Goal: Task Accomplishment & Management: Use online tool/utility

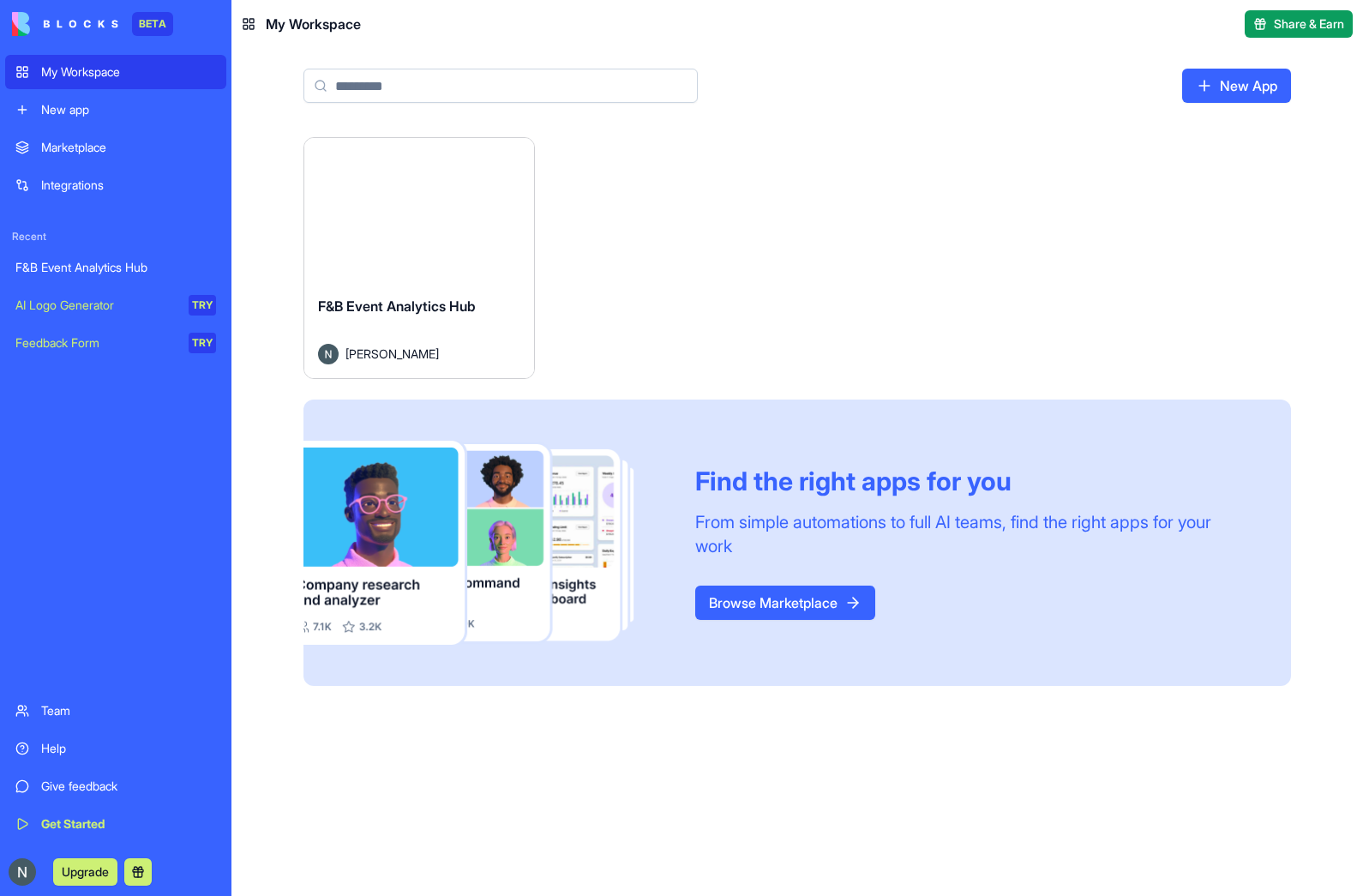
click at [381, 306] on span "F&B Event Analytics Hub" at bounding box center [396, 305] width 157 height 17
click at [412, 291] on div "F&B Event Analytics Hub [PERSON_NAME]" at bounding box center [419, 330] width 230 height 96
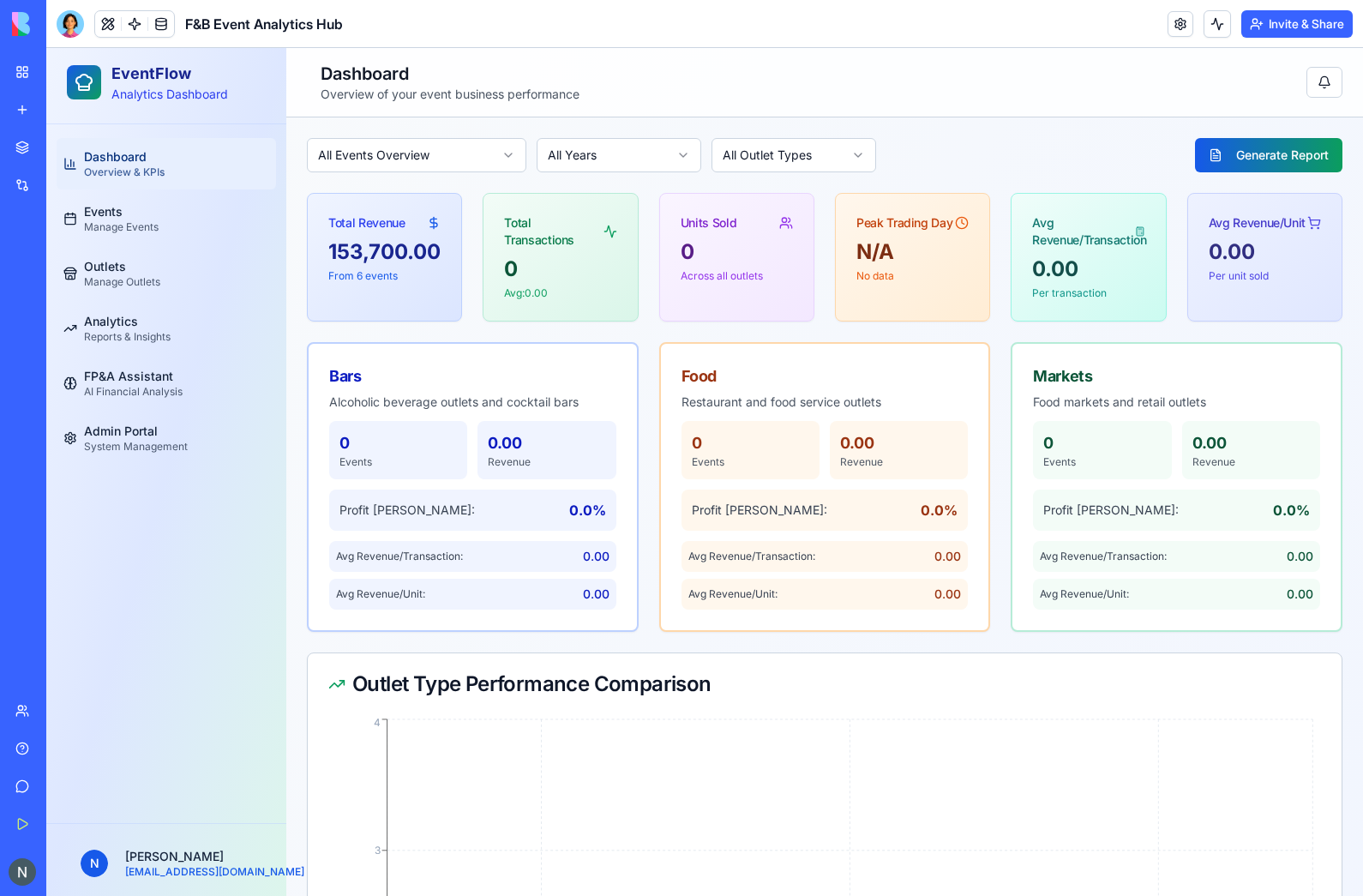
click at [434, 401] on p "Alcoholic beverage outlets and cocktail bars" at bounding box center [473, 401] width 287 height 17
click at [90, 260] on span "Outlets" at bounding box center [104, 266] width 42 height 17
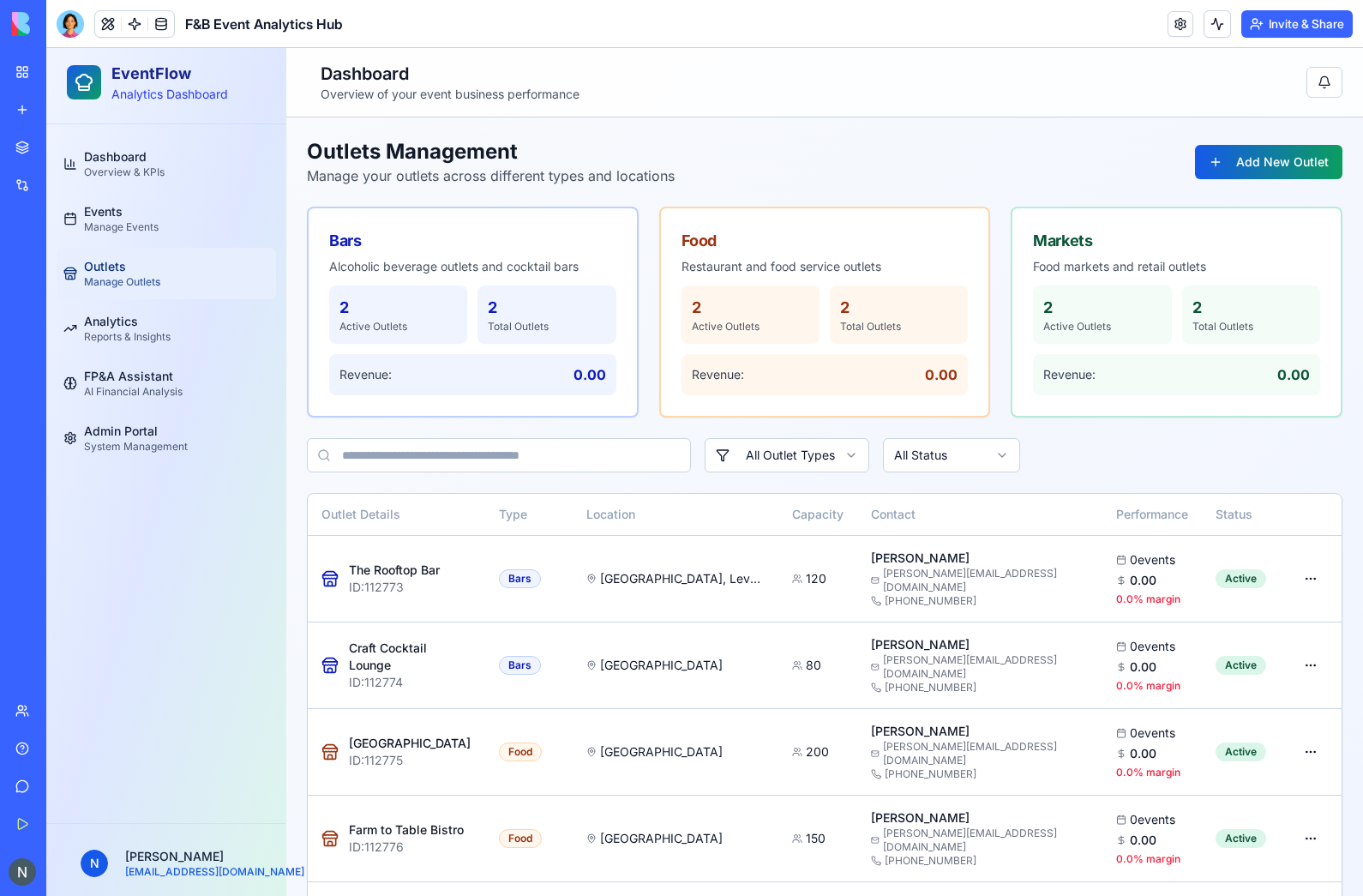
click at [105, 191] on ul "Dashboard Overview & KPIs Events Manage Events Outlets Manage Outlets Analytics…" at bounding box center [166, 300] width 219 height 326
click at [117, 223] on span "Manage Events" at bounding box center [121, 227] width 75 height 14
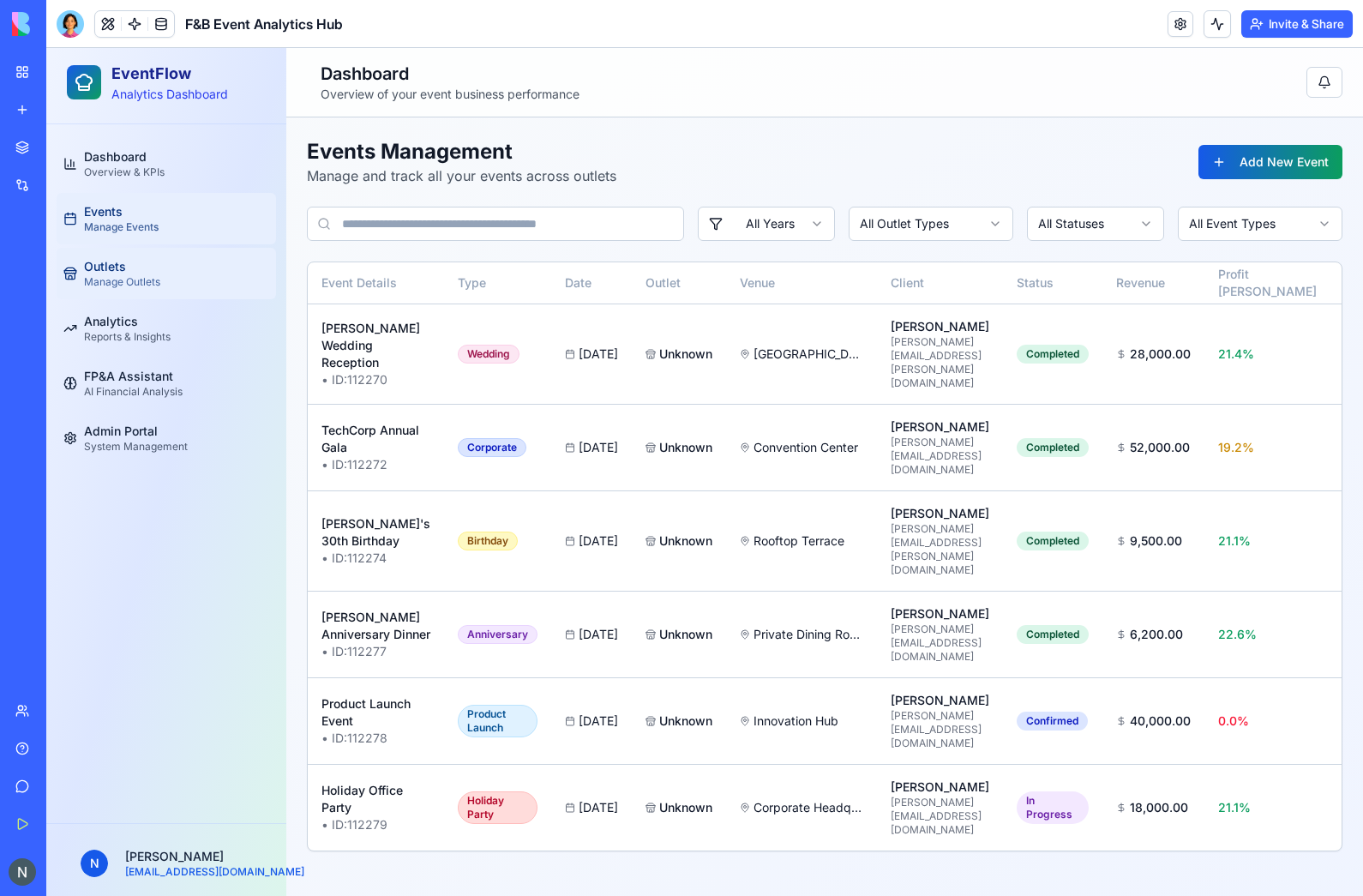
click at [170, 297] on link "Outlets Manage Outlets" at bounding box center [166, 273] width 219 height 51
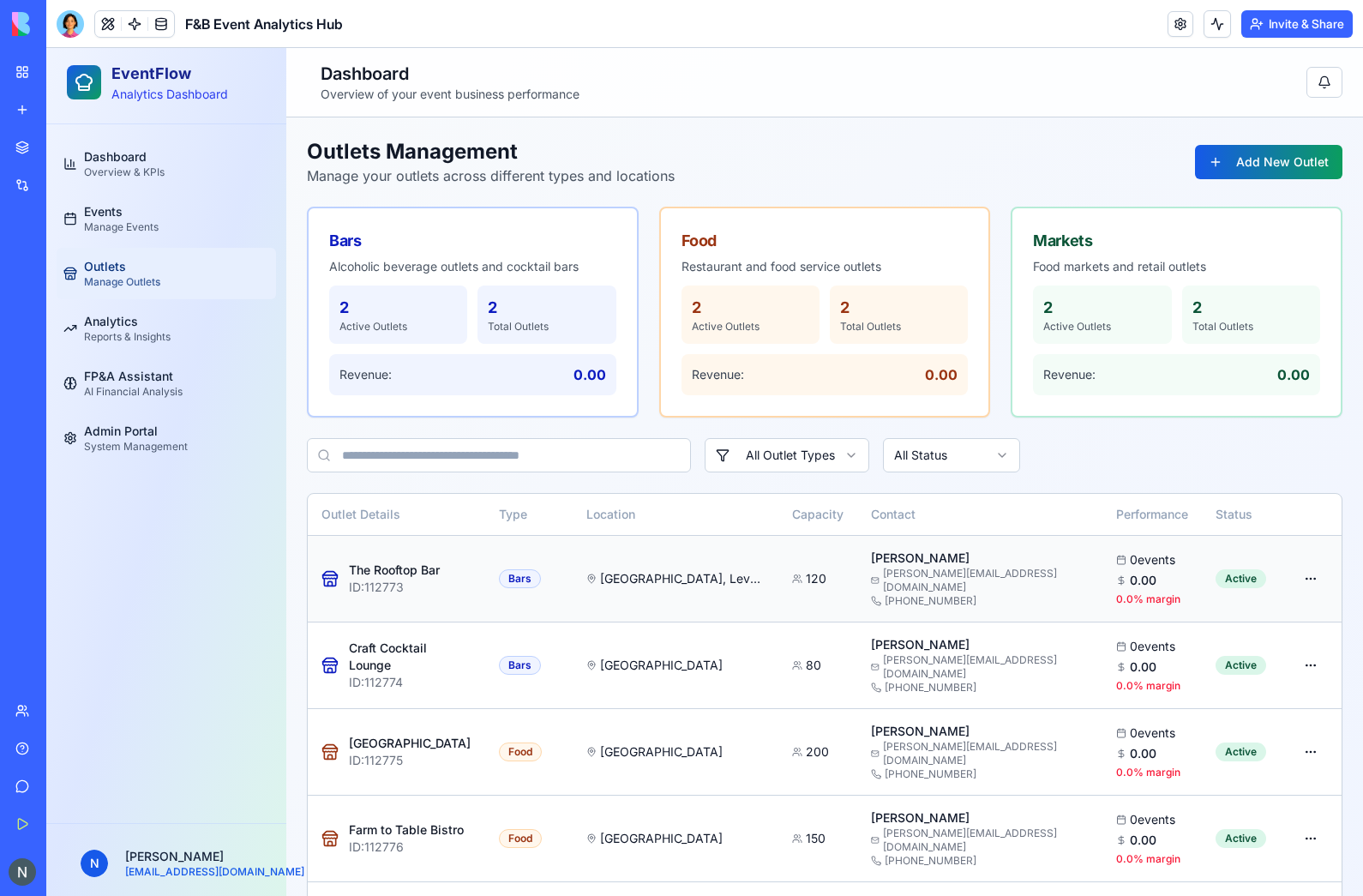
click at [665, 608] on td "[GEOGRAPHIC_DATA], Level 15" at bounding box center [675, 578] width 206 height 87
click at [153, 339] on span "Reports & Insights" at bounding box center [127, 337] width 87 height 14
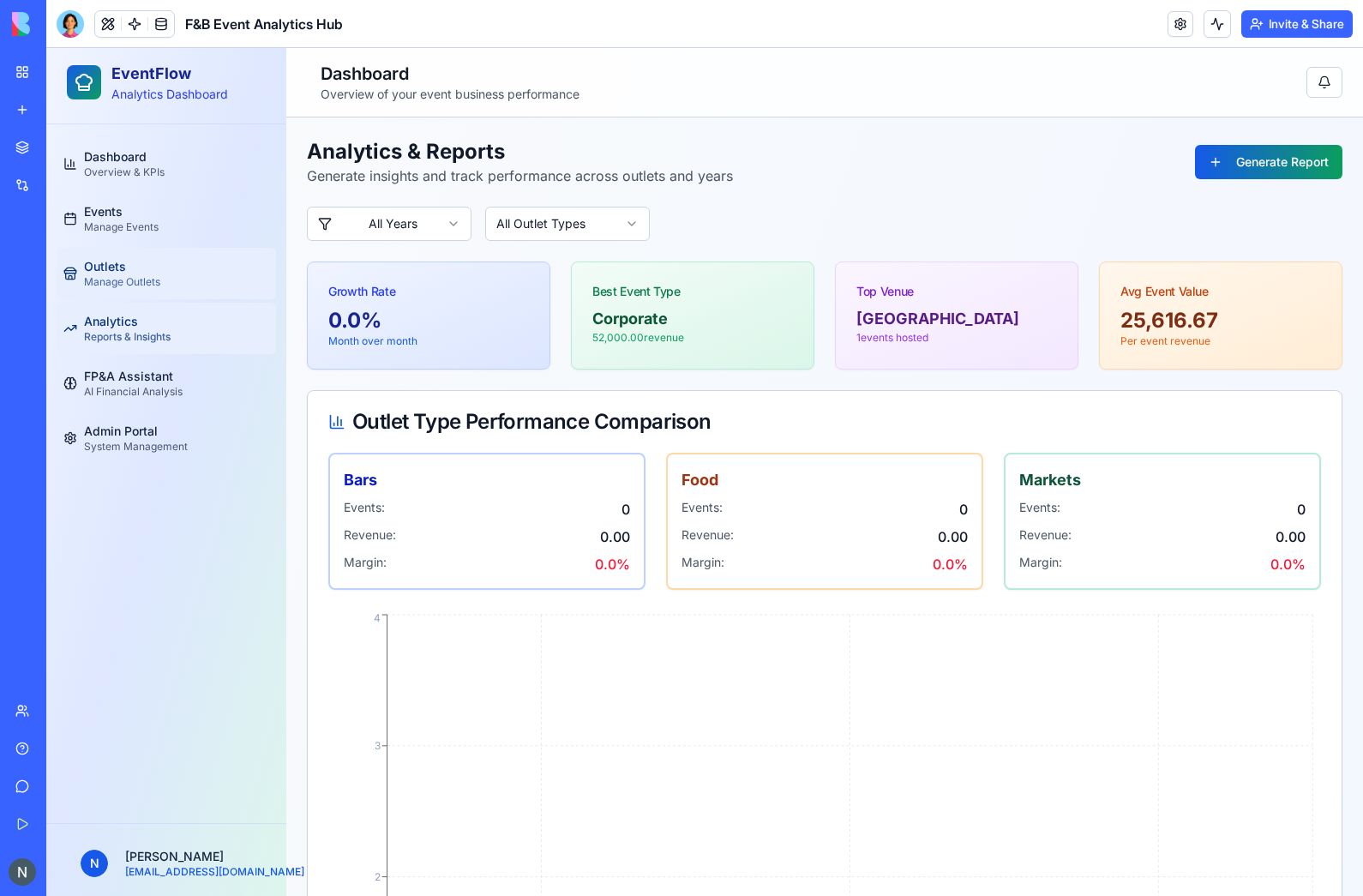
click at [111, 288] on span "Manage Outlets" at bounding box center [122, 282] width 77 height 14
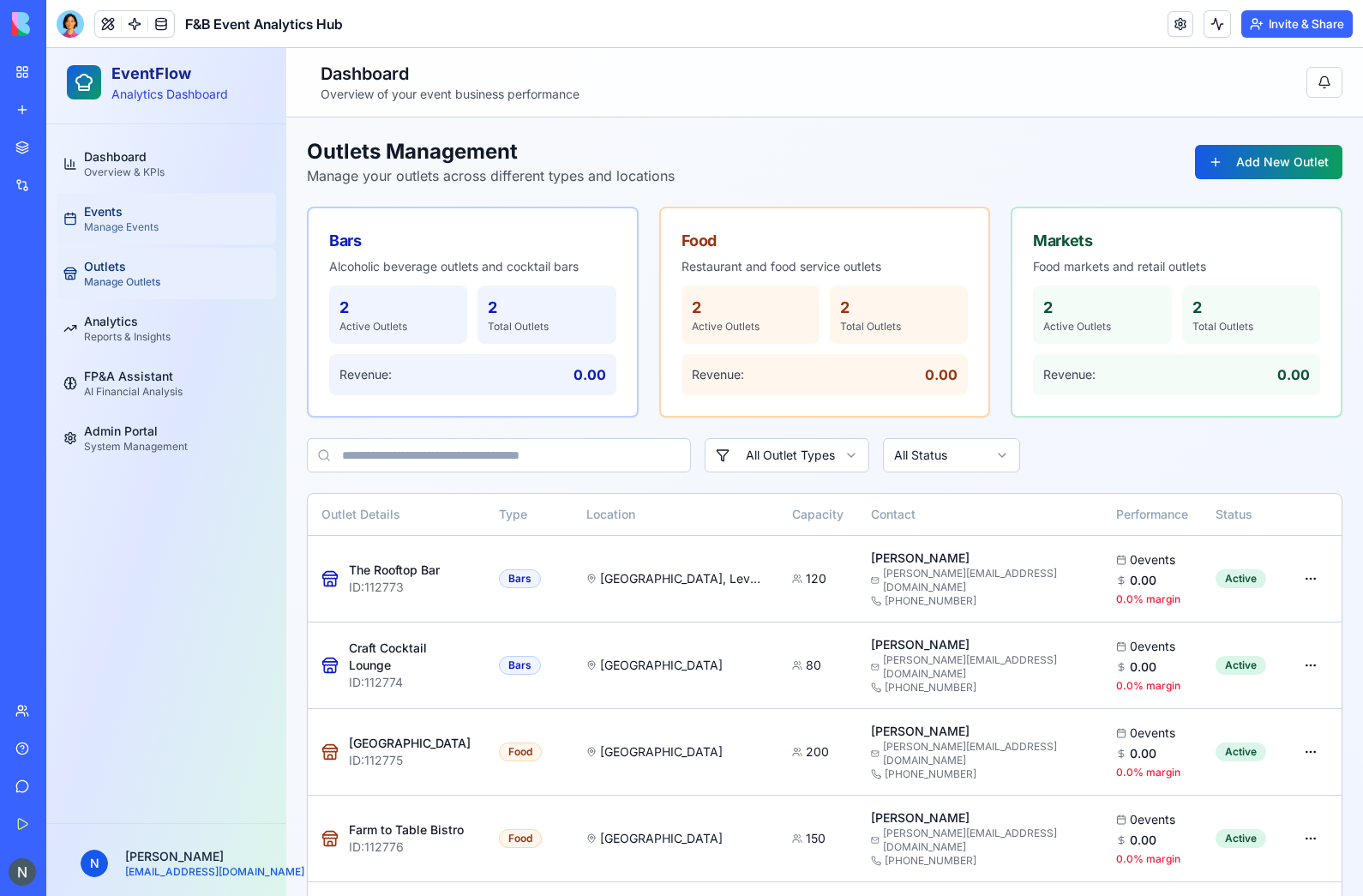
click at [125, 231] on span "Manage Events" at bounding box center [121, 227] width 75 height 14
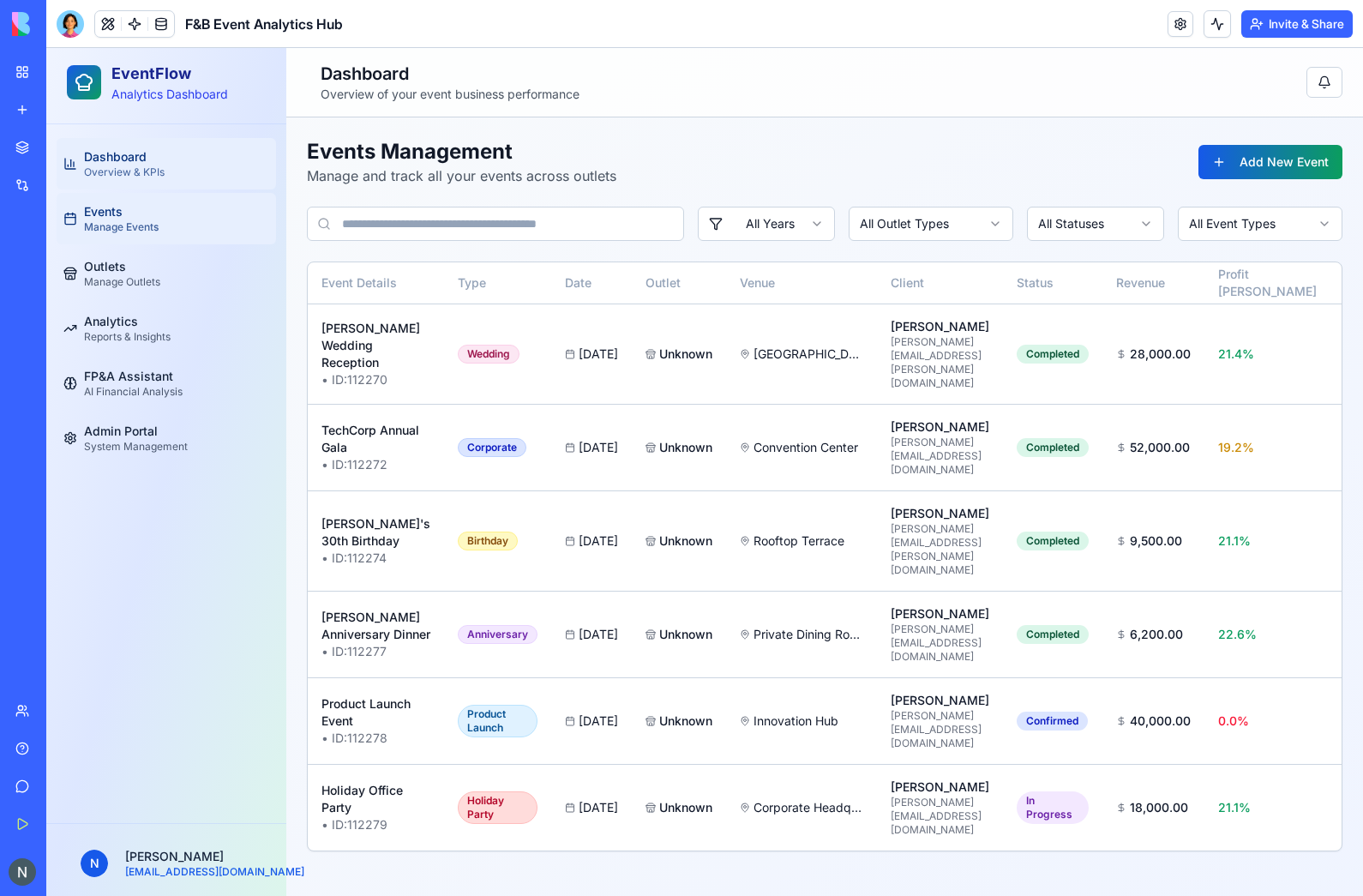
click at [97, 151] on span "Dashboard" at bounding box center [115, 156] width 63 height 17
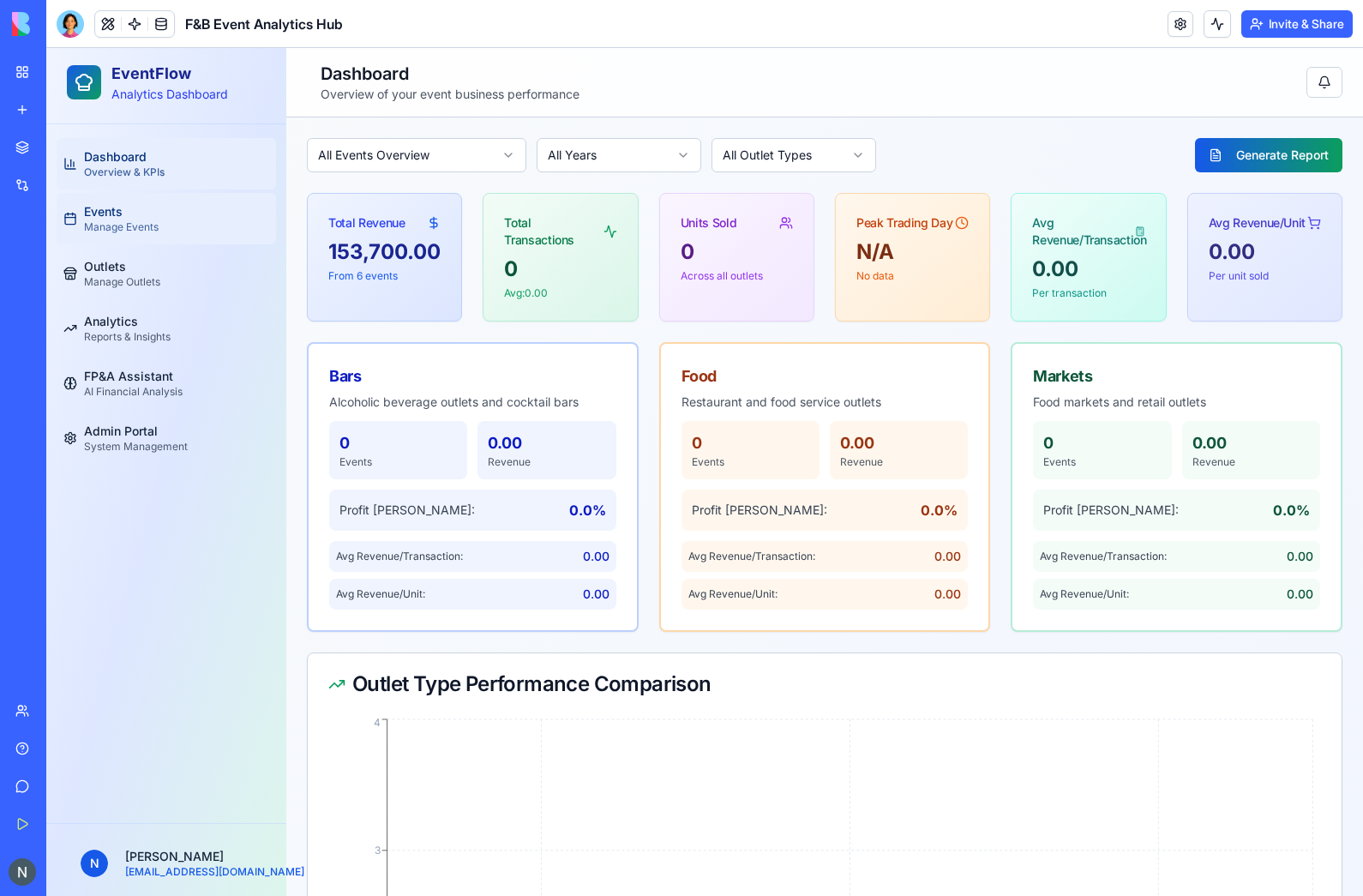
click at [163, 210] on link "Events Manage Events" at bounding box center [166, 218] width 219 height 51
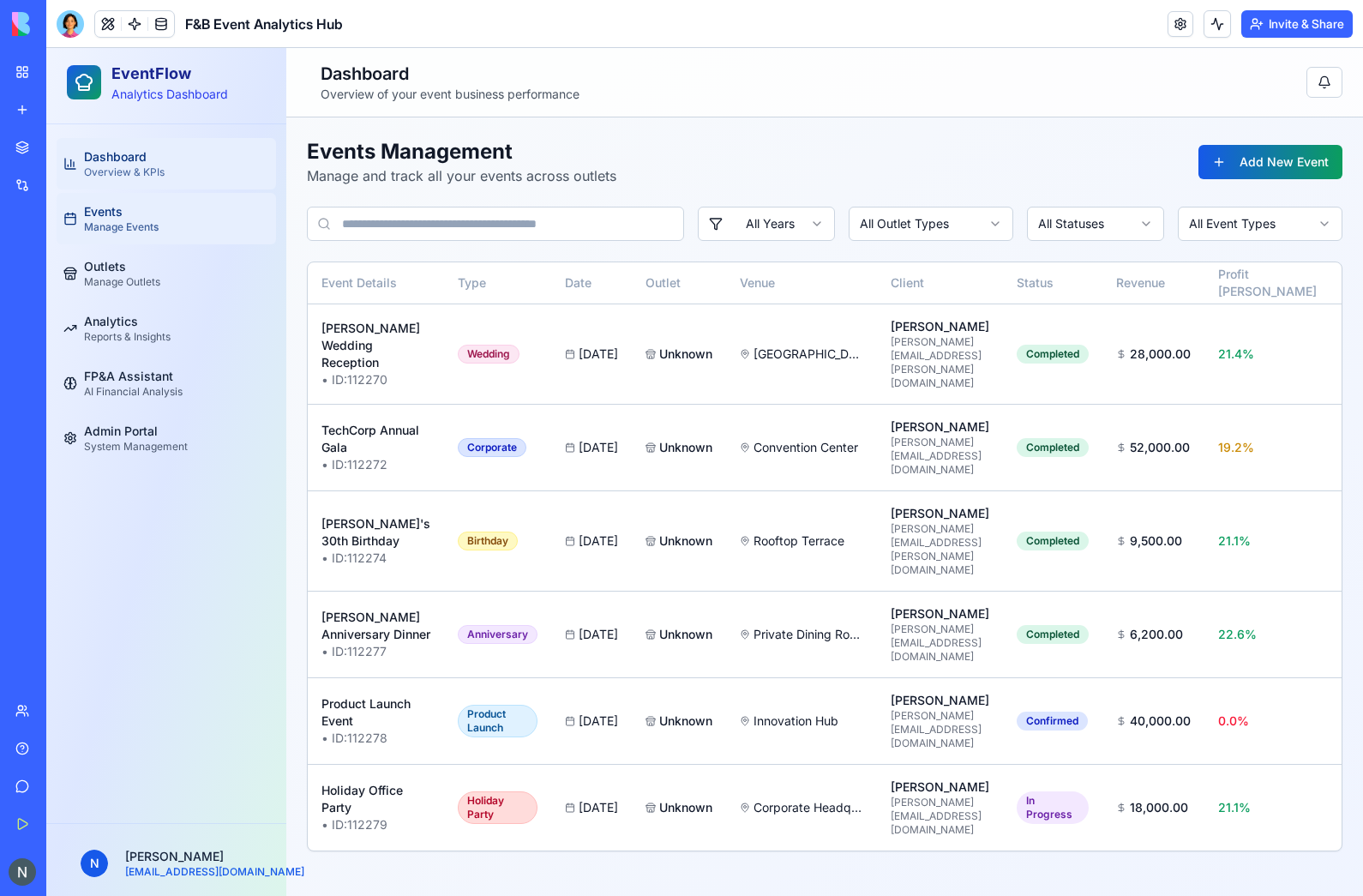
click at [125, 183] on link "Dashboard Overview & KPIs" at bounding box center [166, 163] width 219 height 51
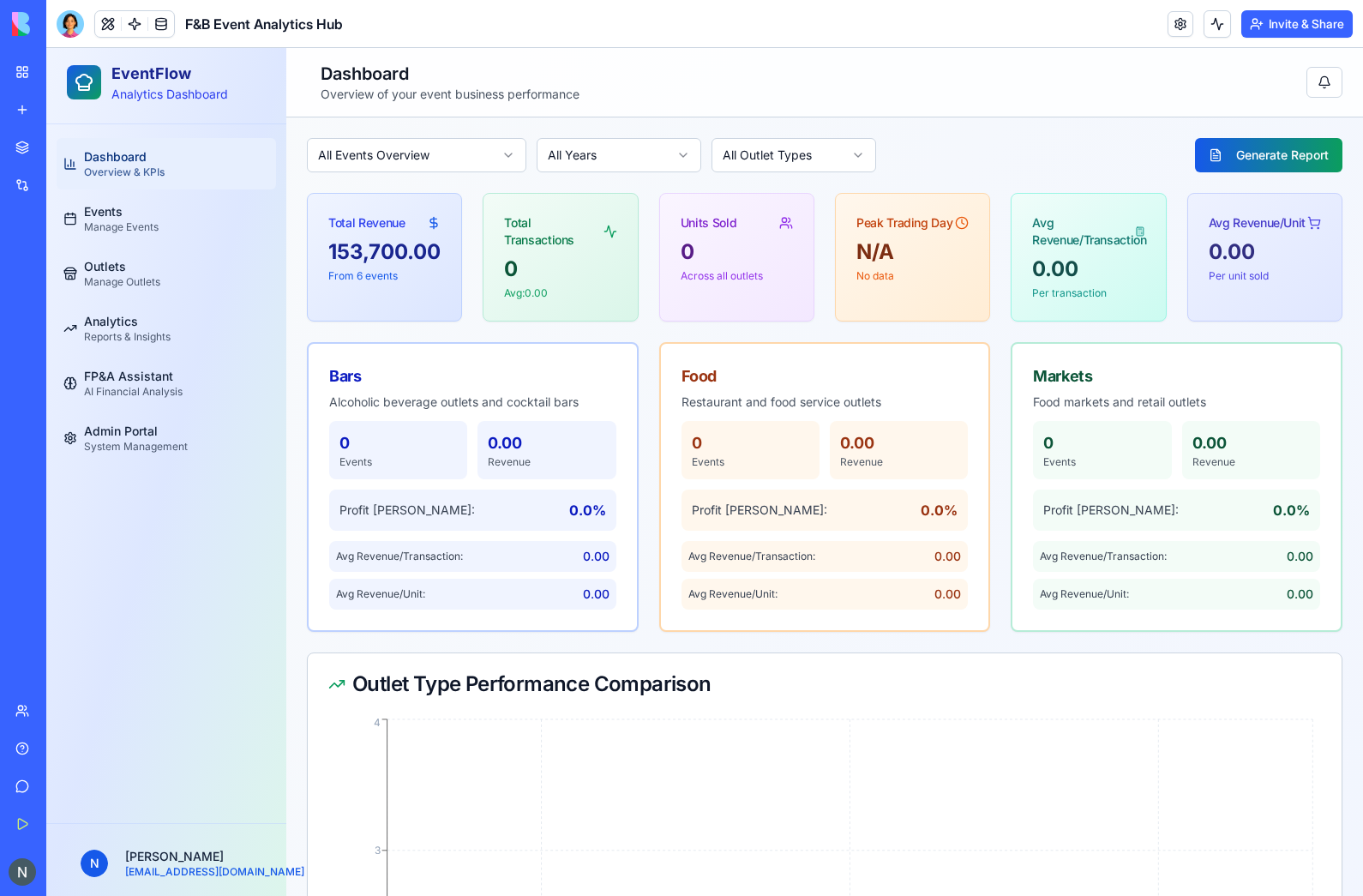
click at [440, 137] on div "All Events Overview 2024 All Outlet Types Generate Report Total Revenue 0.00 Fr…" at bounding box center [824, 880] width 1077 height 1527
click at [464, 160] on html "EventFlow Analytics Dashboard Dashboard Overview & KPIs Events Manage Events Ou…" at bounding box center [704, 847] width 1317 height 1597
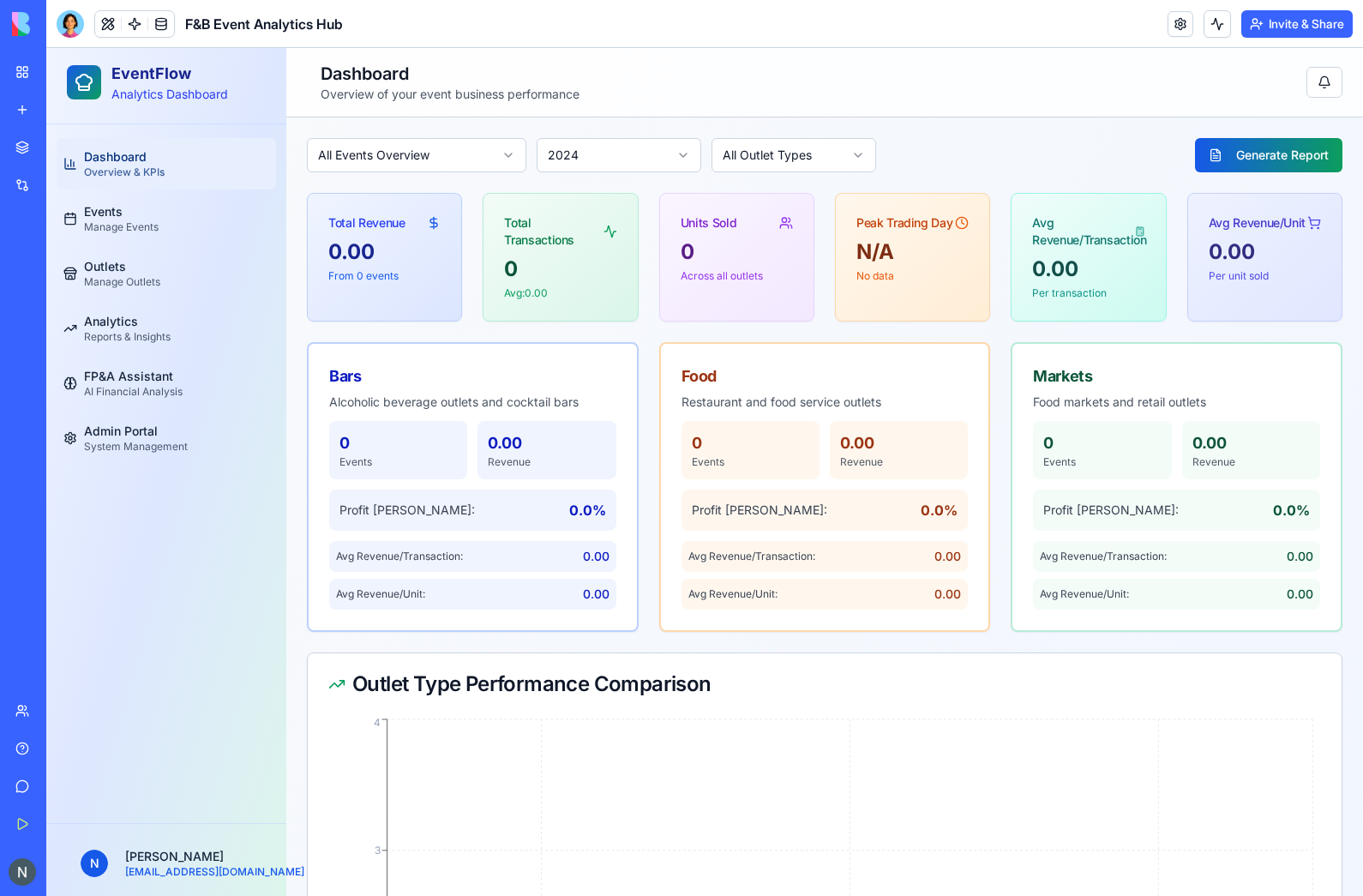
click at [496, 160] on html "EventFlow Analytics Dashboard Dashboard Overview & KPIs Events Manage Events Ou…" at bounding box center [704, 847] width 1317 height 1597
click at [574, 165] on html "EventFlow Analytics Dashboard Dashboard Overview & KPIs Events Manage Events Ou…" at bounding box center [704, 847] width 1317 height 1597
click at [590, 162] on html "EventFlow Analytics Dashboard Dashboard Overview & KPIs Events Manage Events Ou…" at bounding box center [704, 847] width 1317 height 1597
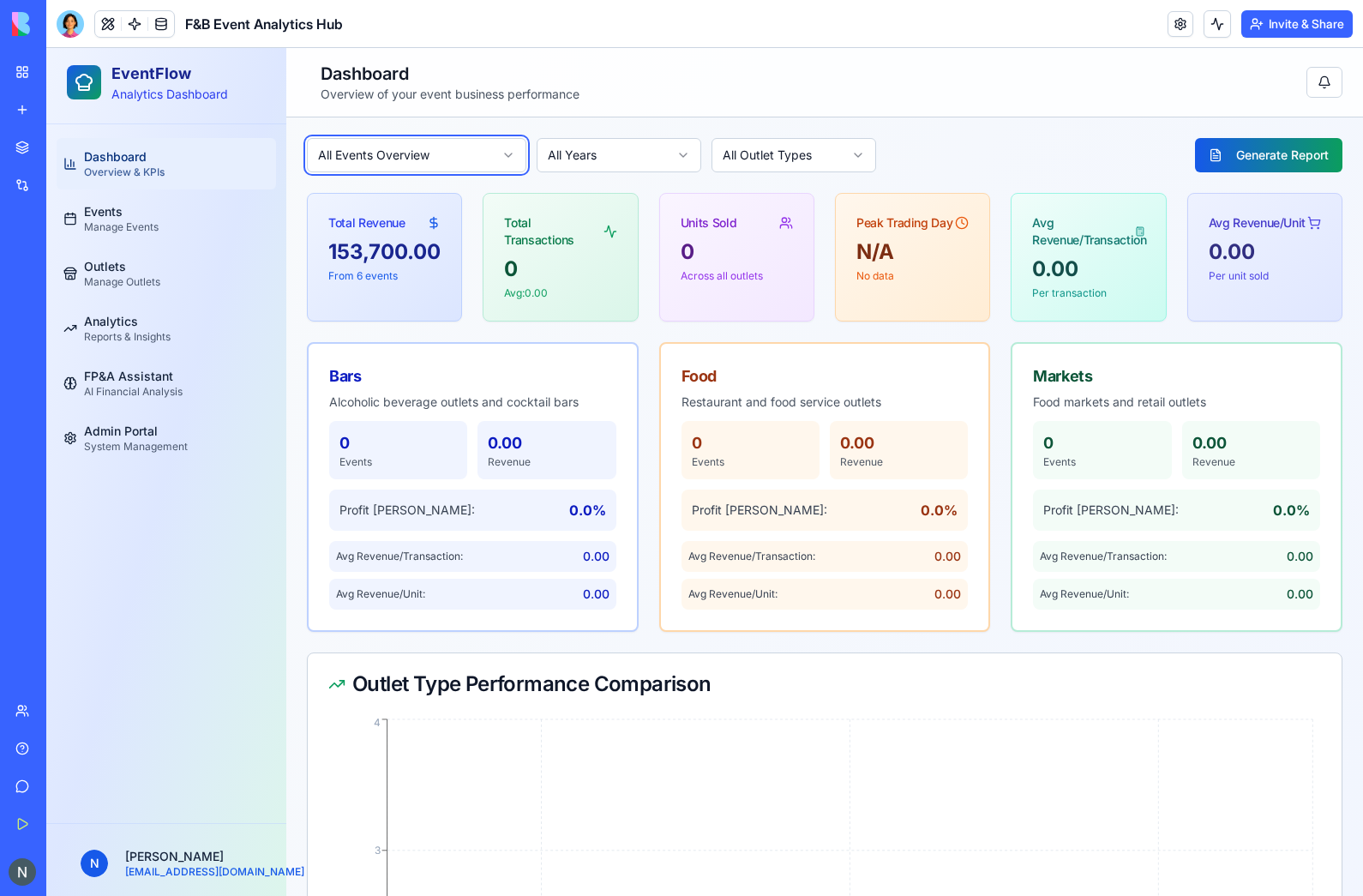
click at [173, 235] on link "Events Manage Events" at bounding box center [166, 218] width 219 height 51
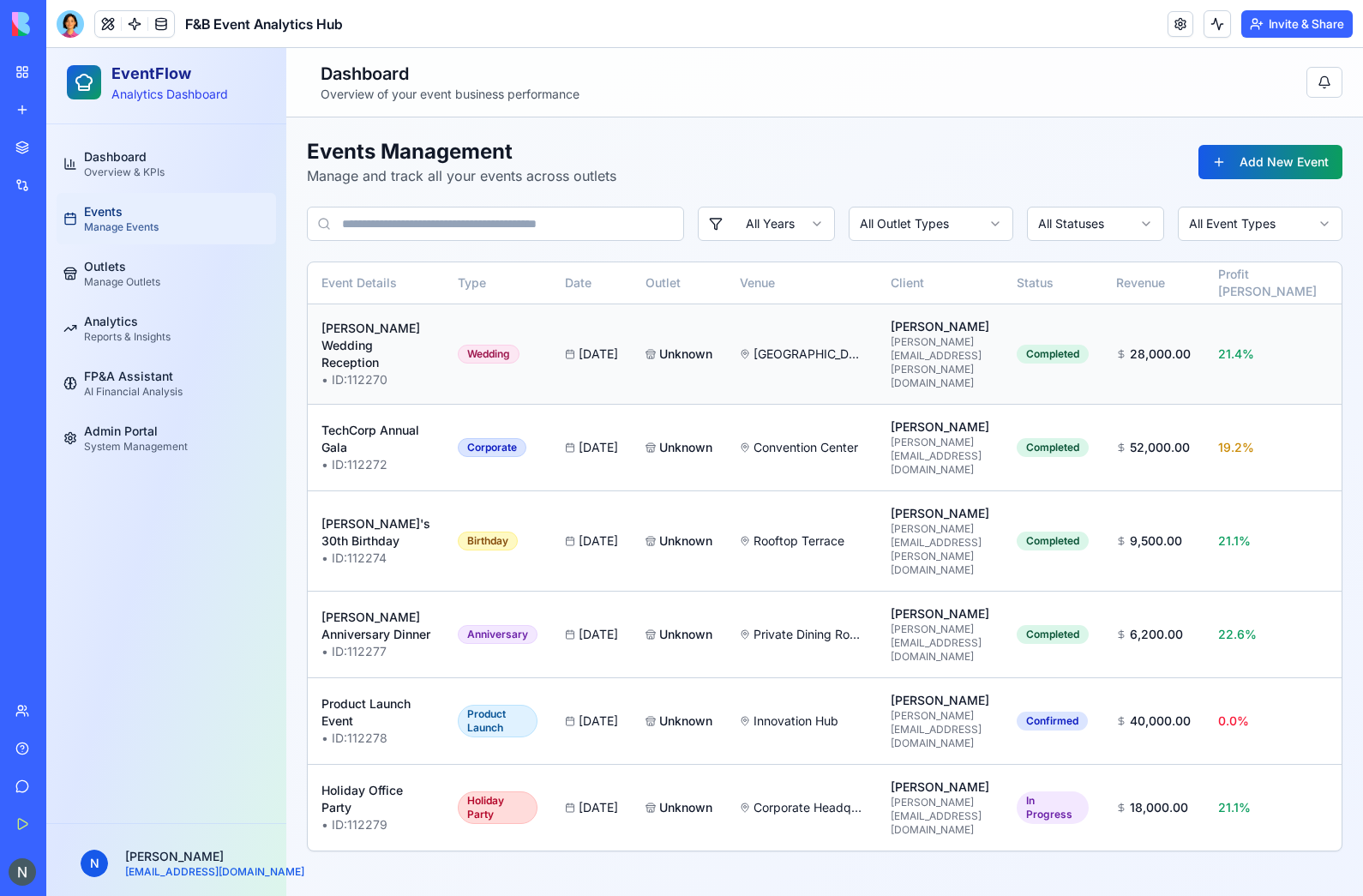
click at [1331, 327] on td at bounding box center [1361, 354] width 62 height 100
click at [1305, 394] on div "View Details" at bounding box center [1268, 389] width 112 height 28
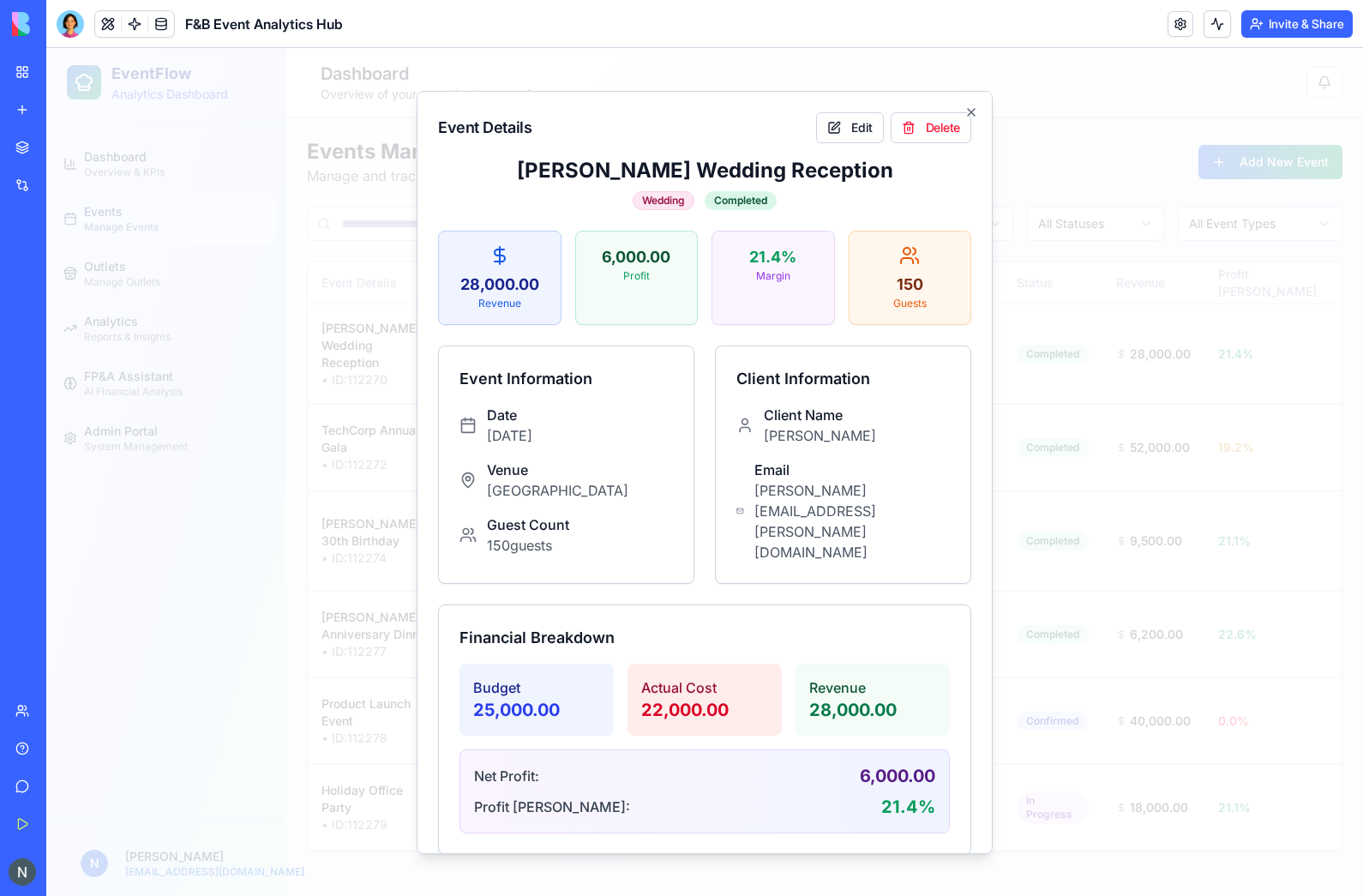
click at [991, 117] on div "Event Details Edit [PERSON_NAME] Wedding Reception Wedding Completed 28,000.00 …" at bounding box center [705, 472] width 576 height 763
click at [971, 101] on div "Event Details Edit [PERSON_NAME] Wedding Reception Wedding Completed 28,000.00 …" at bounding box center [705, 472] width 576 height 763
click at [973, 112] on icon "button" at bounding box center [971, 111] width 7 height 7
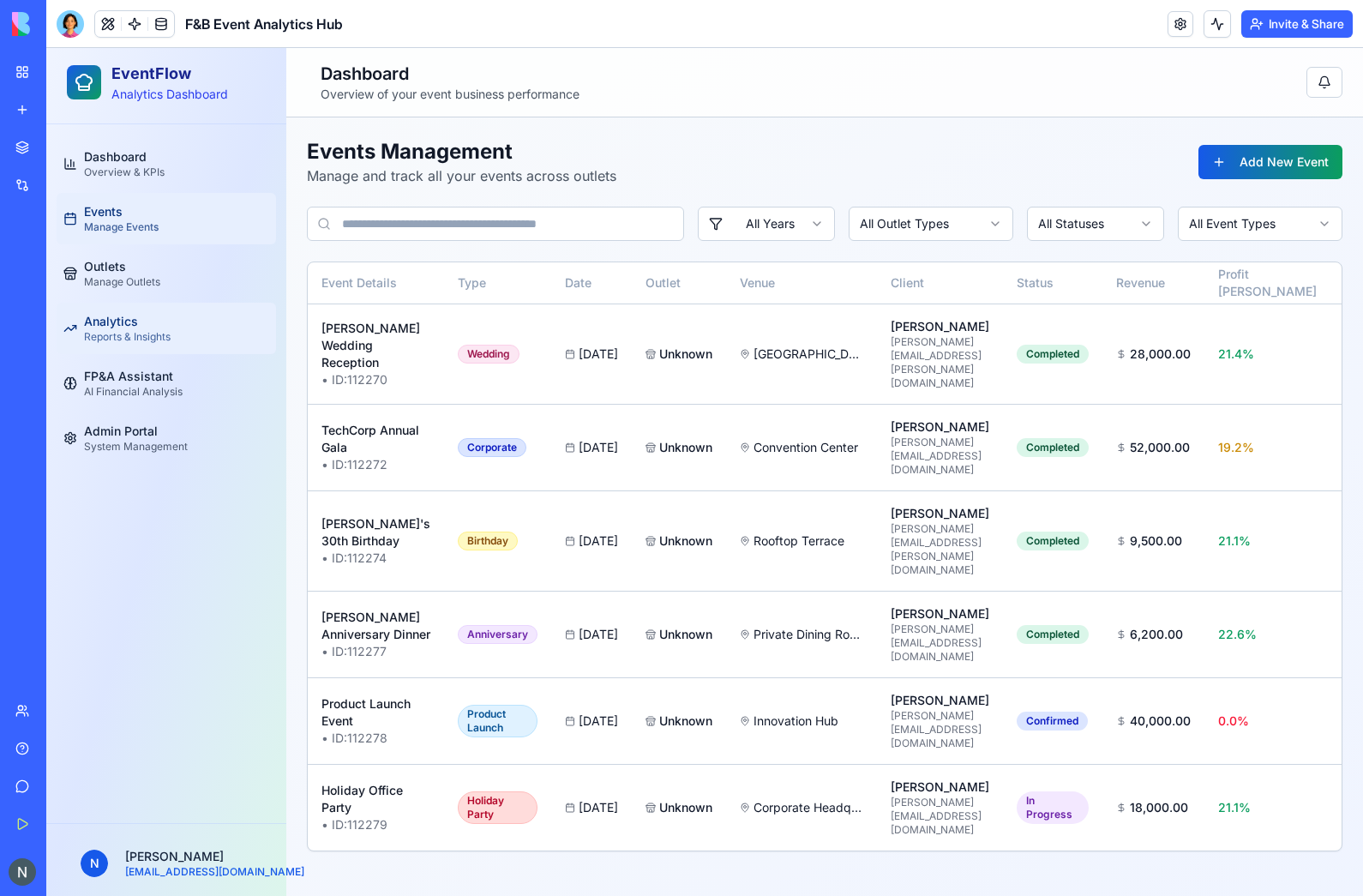
click at [174, 303] on link "Analytics Reports & Insights" at bounding box center [166, 329] width 219 height 51
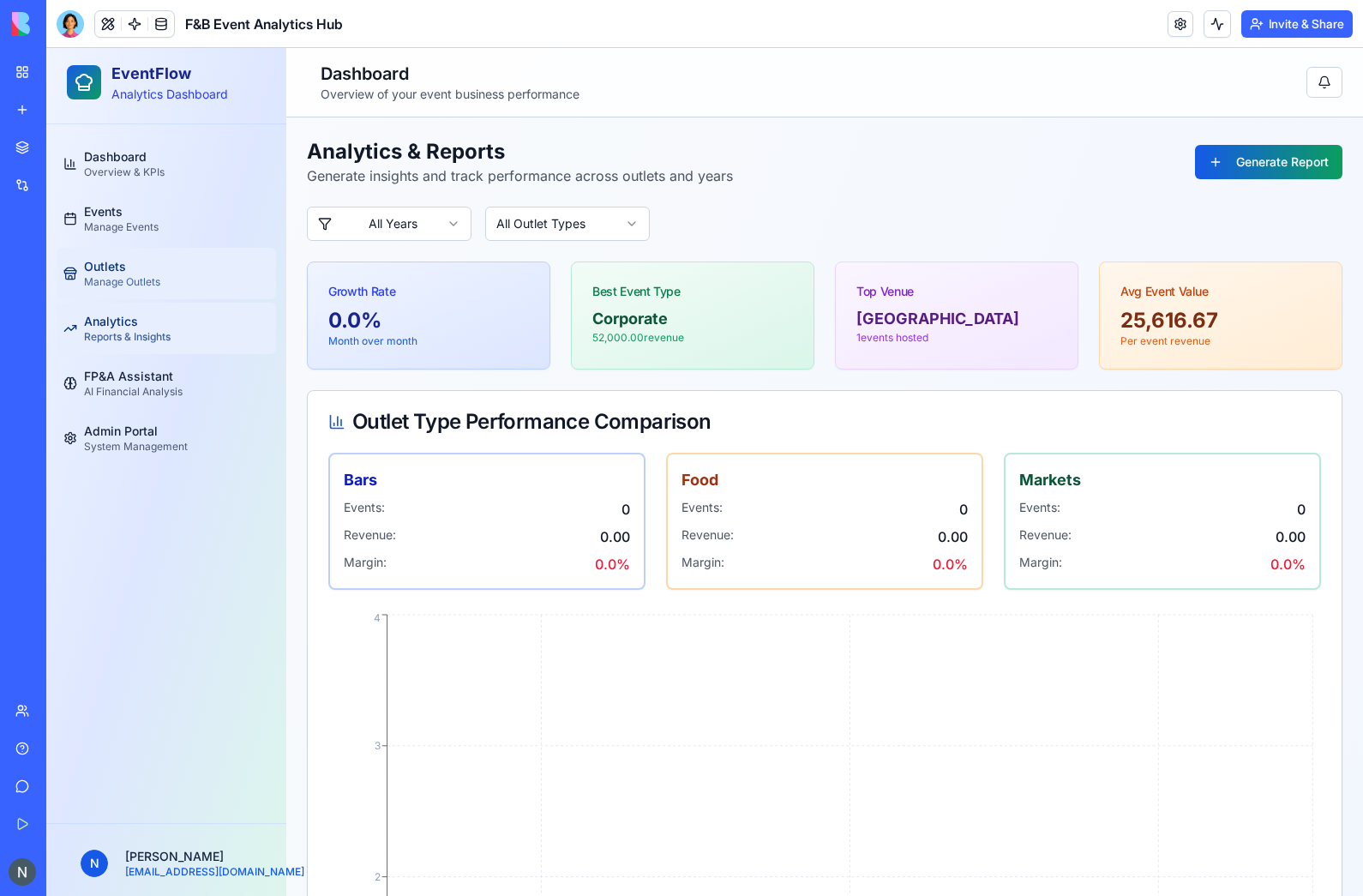
click at [148, 285] on span "Manage Outlets" at bounding box center [122, 282] width 77 height 14
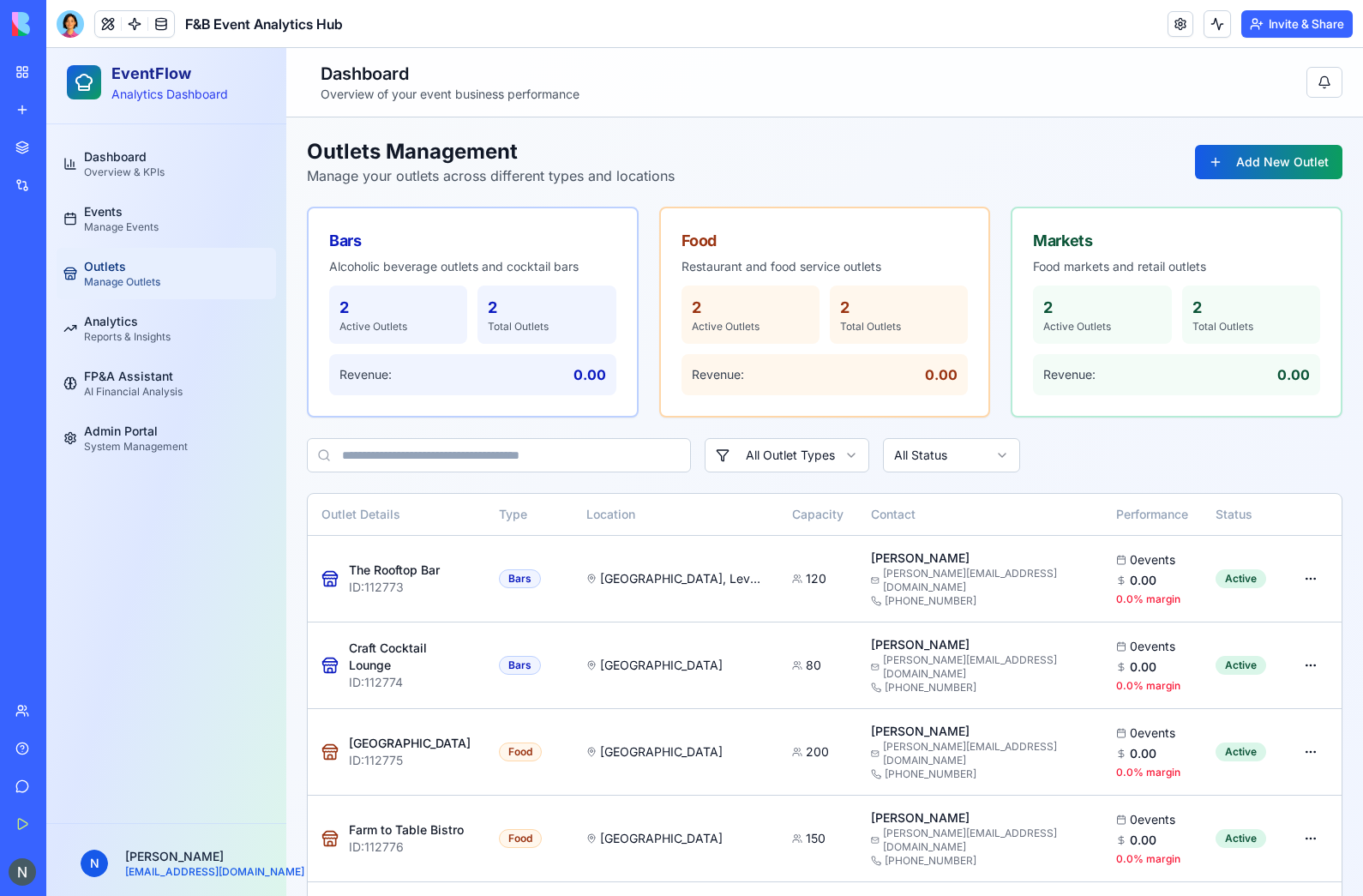
click at [168, 257] on link "Outlets Manage Outlets" at bounding box center [166, 273] width 219 height 51
click at [137, 217] on div "Events Manage Events" at bounding box center [121, 218] width 75 height 30
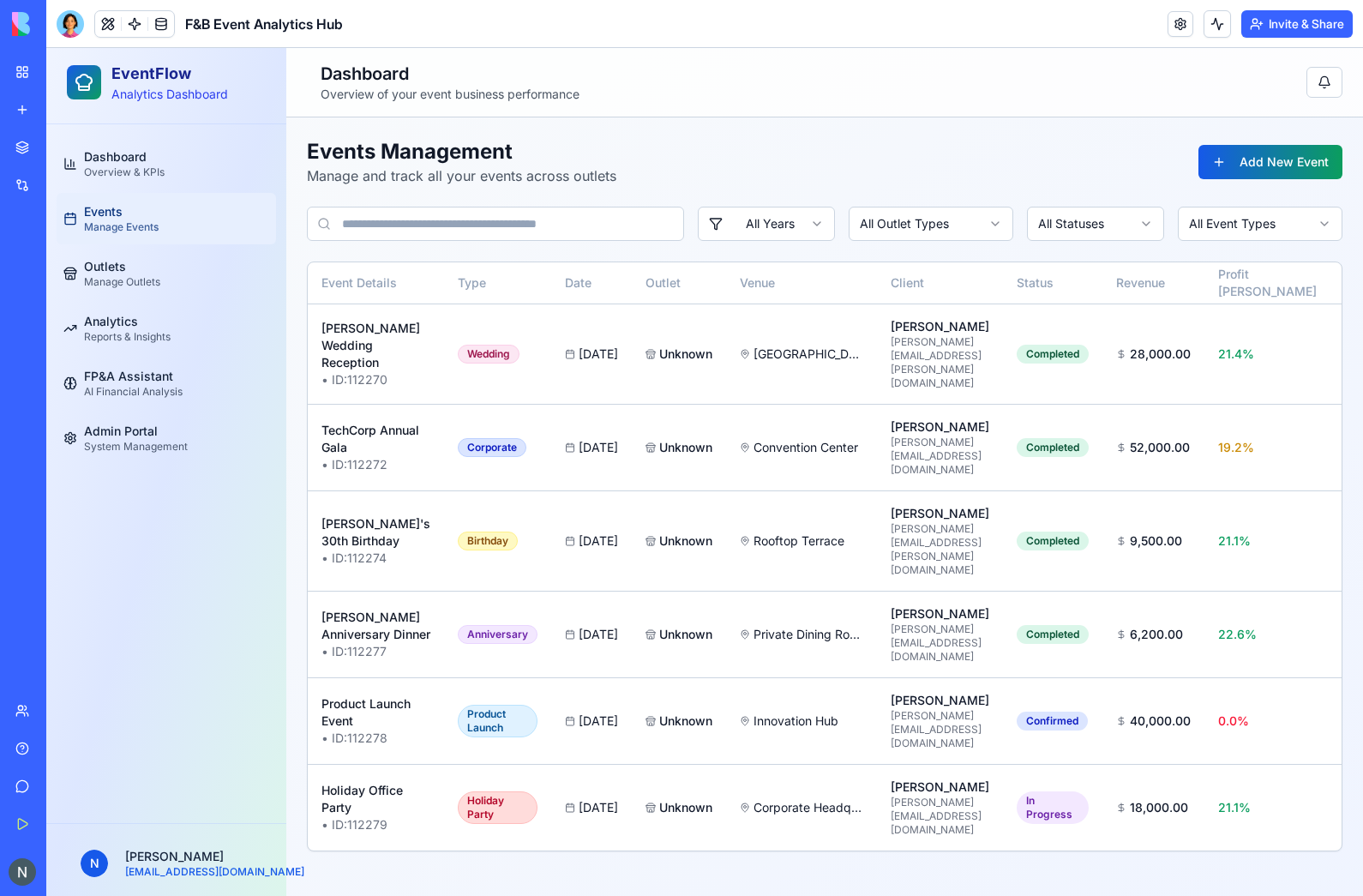
click at [1314, 356] on html "EventFlow Analytics Dashboard Dashboard Overview & KPIs Events Manage Events Ou…" at bounding box center [704, 472] width 1317 height 848
click at [1255, 388] on div "View Details" at bounding box center [1268, 389] width 112 height 28
click at [1272, 376] on div "View Details" at bounding box center [1268, 389] width 112 height 28
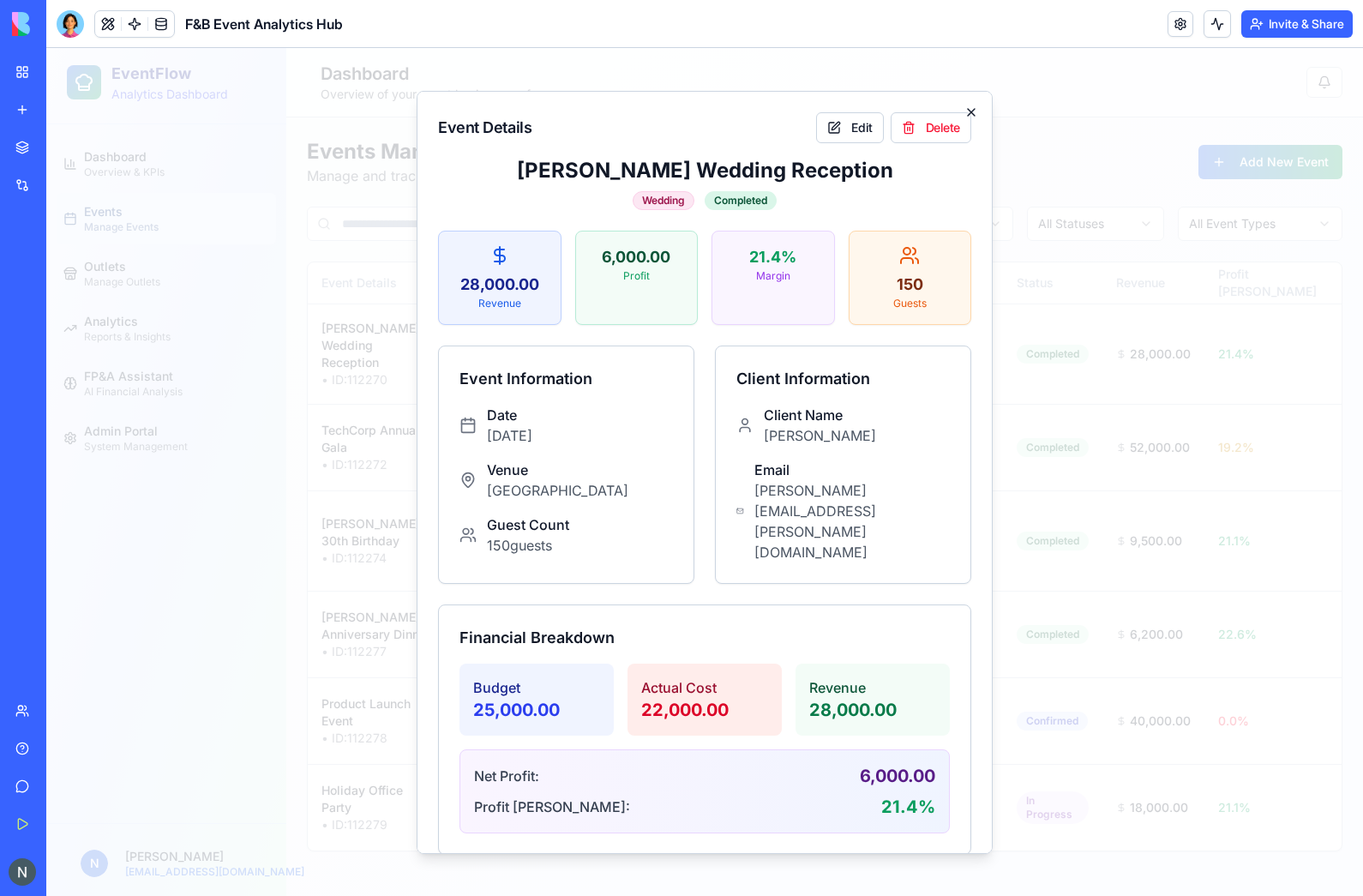
click at [973, 108] on icon "button" at bounding box center [972, 111] width 14 height 14
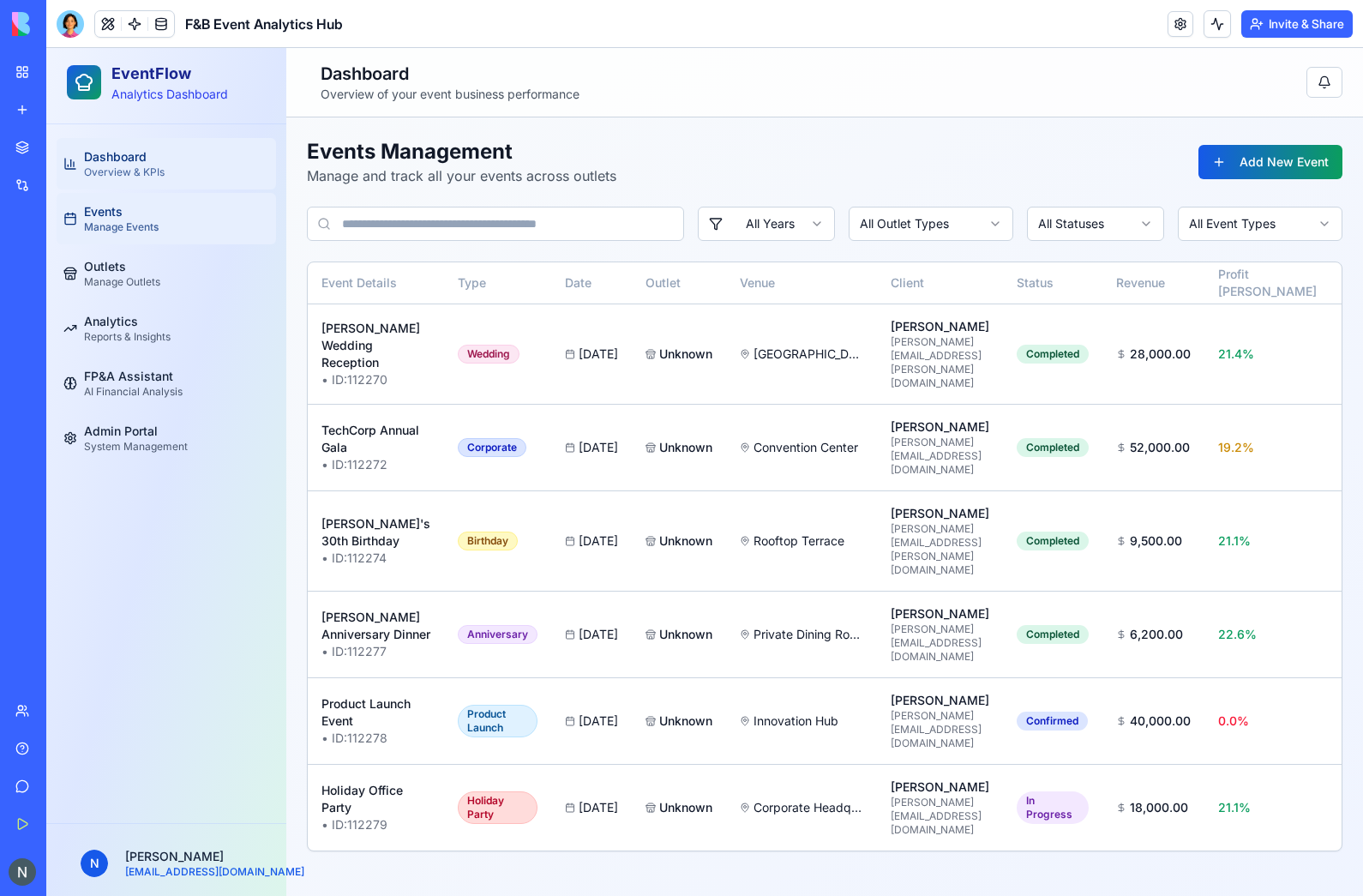
click at [84, 151] on span "Dashboard" at bounding box center [115, 156] width 63 height 17
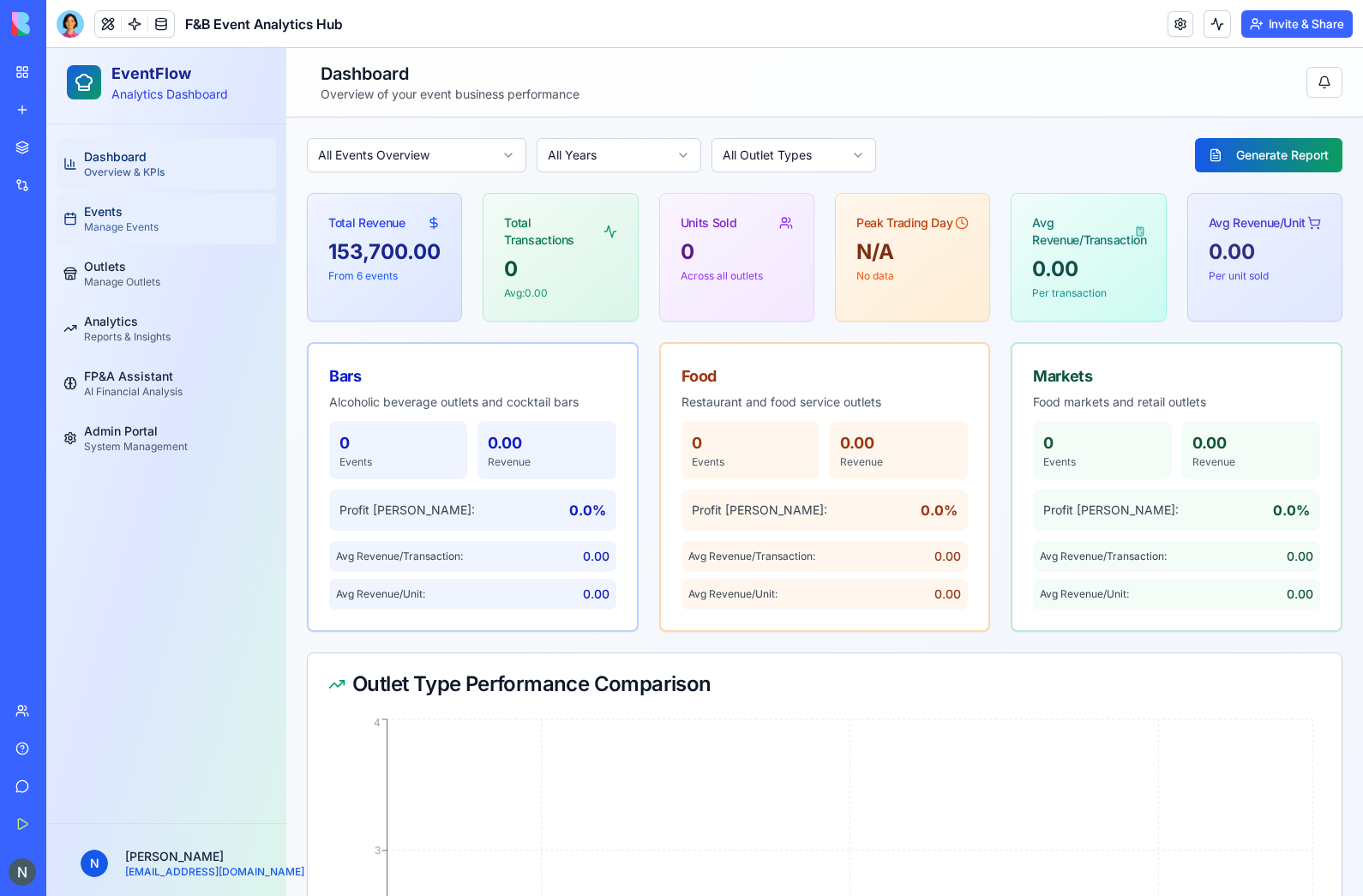
click at [103, 210] on span "Events" at bounding box center [102, 211] width 38 height 17
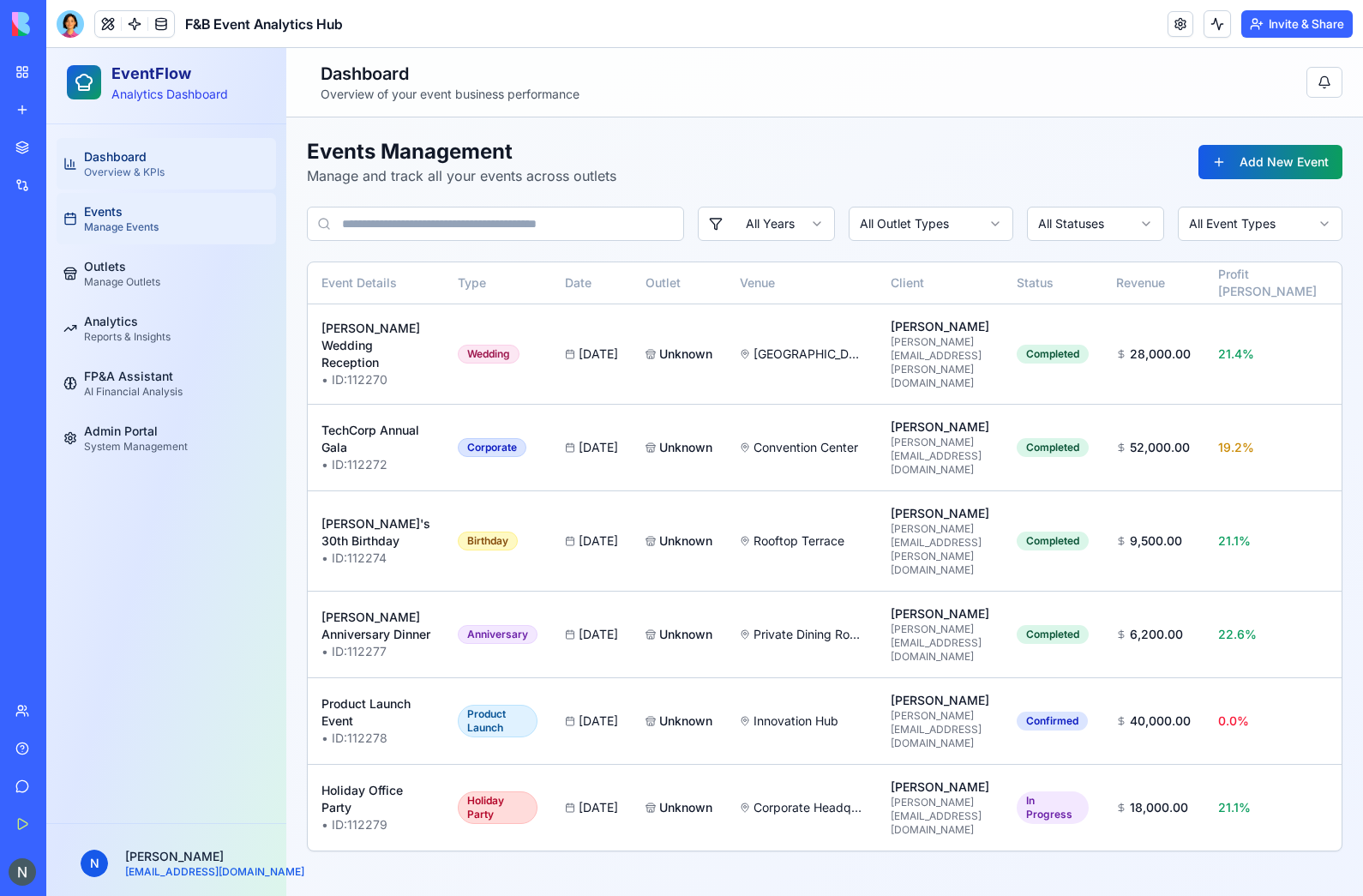
click at [110, 159] on span "Dashboard" at bounding box center [115, 156] width 63 height 17
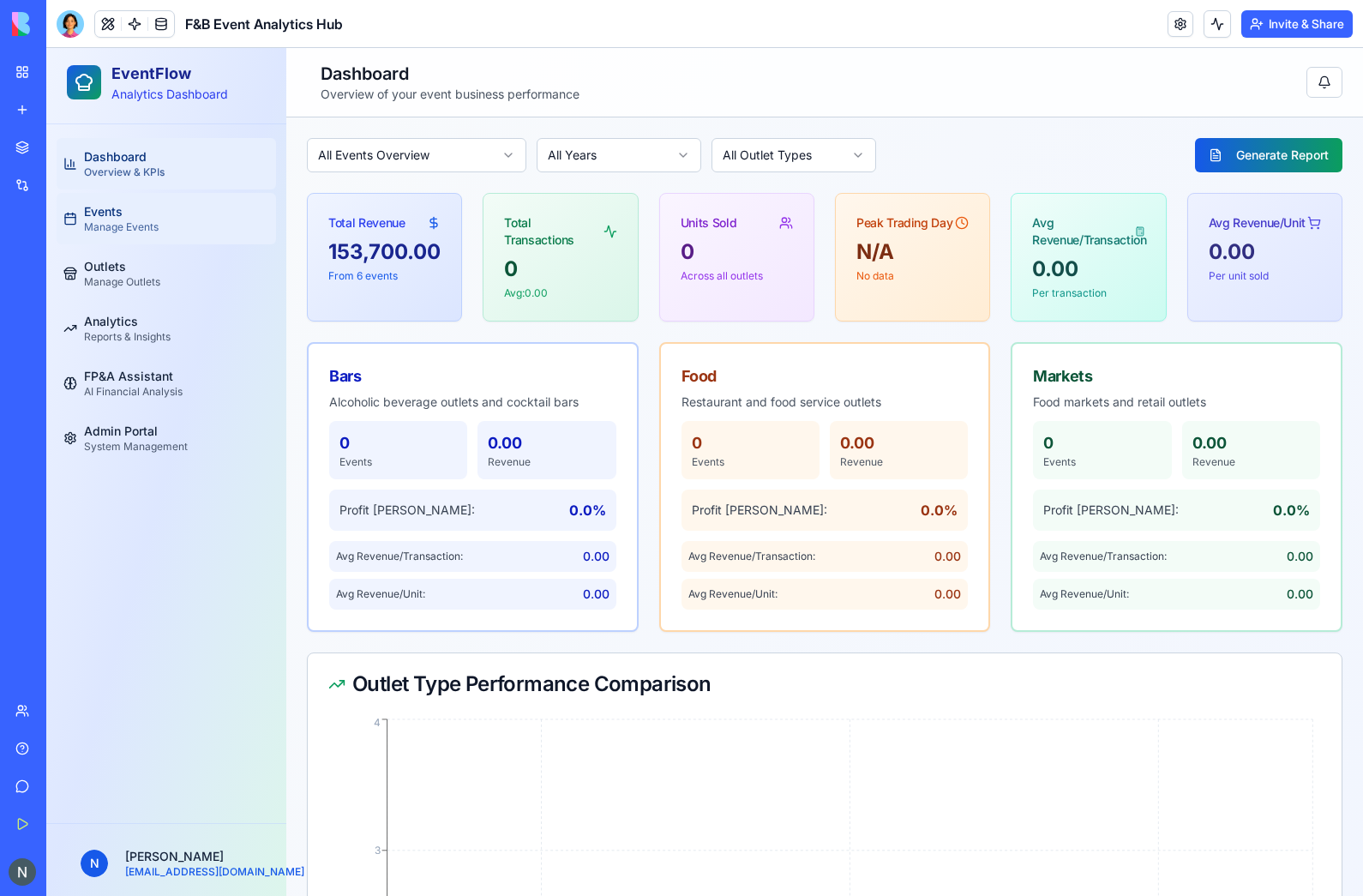
click at [118, 215] on span "Events" at bounding box center [102, 211] width 38 height 17
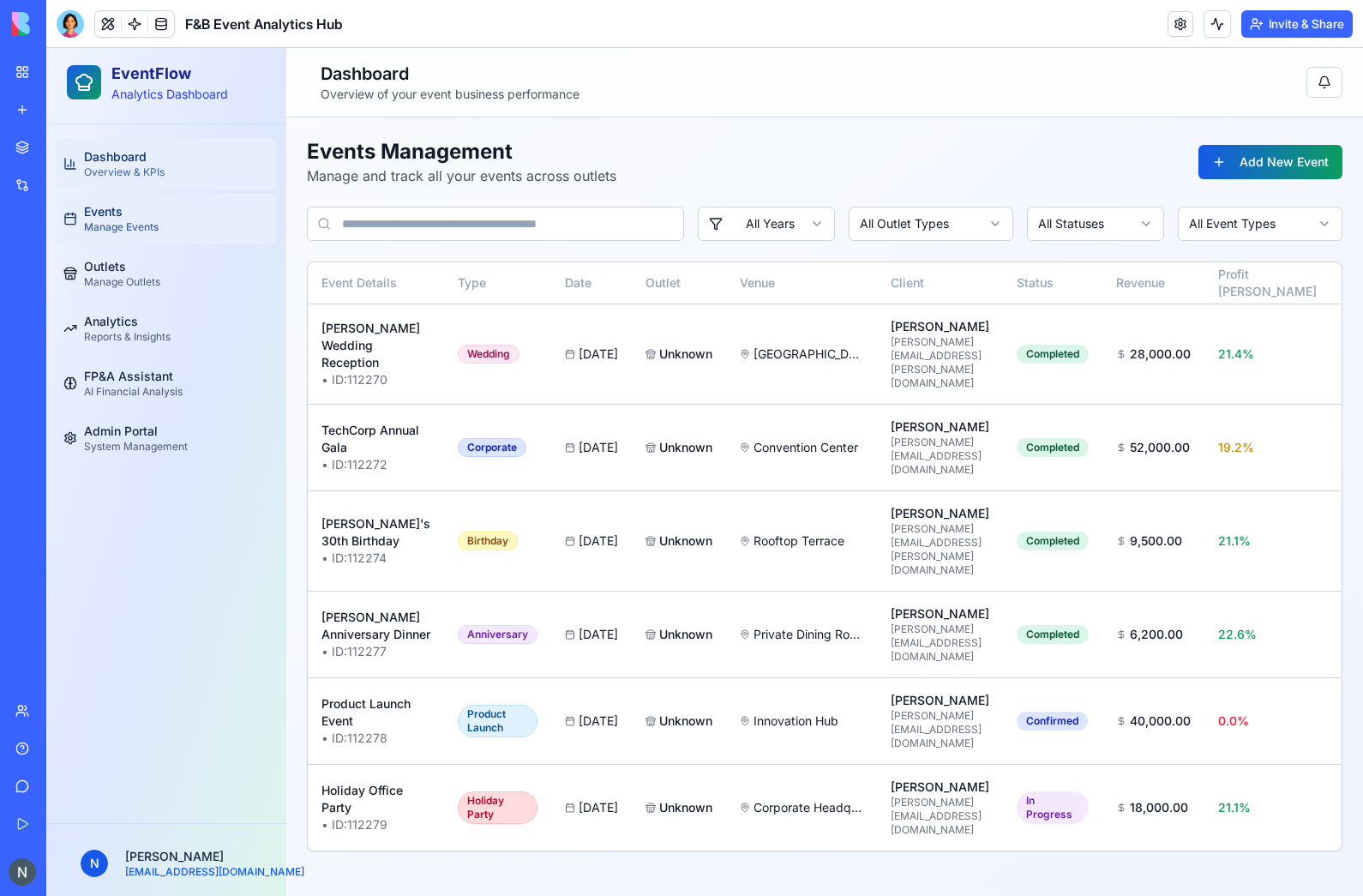
click at [129, 152] on span "Dashboard" at bounding box center [115, 156] width 63 height 17
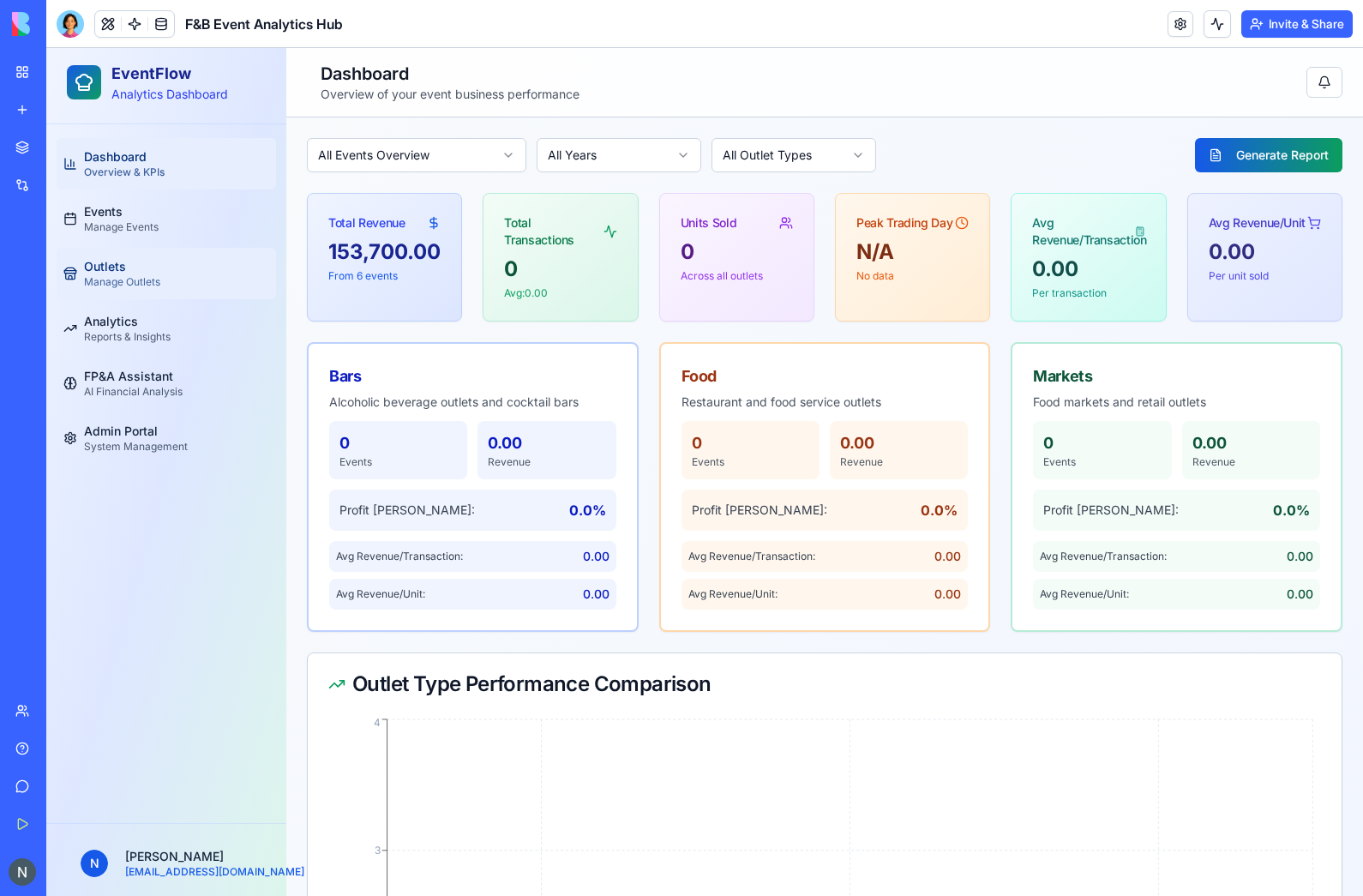
click at [189, 288] on link "Outlets Manage Outlets" at bounding box center [166, 273] width 219 height 51
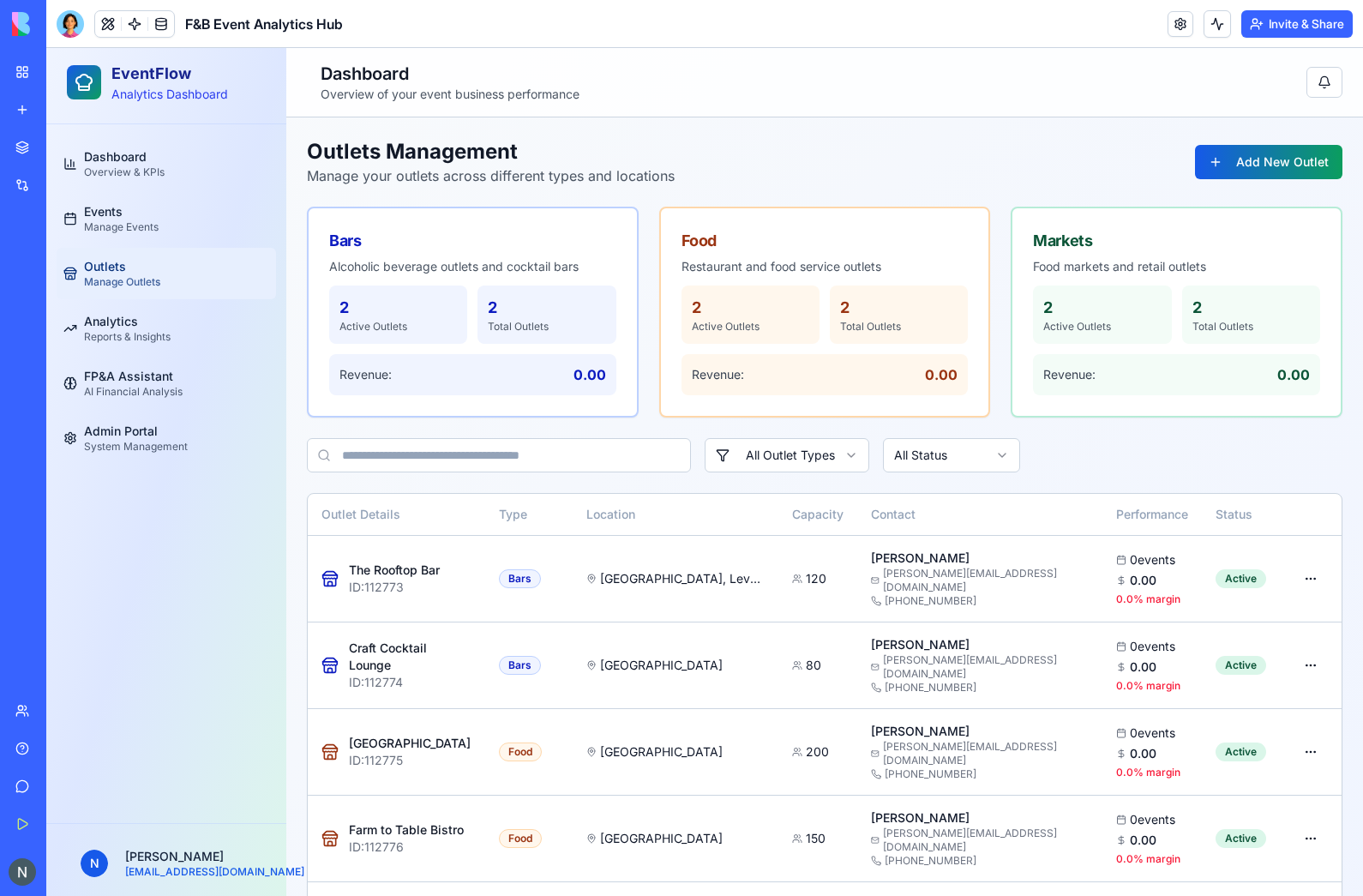
click at [173, 17] on link at bounding box center [161, 24] width 26 height 26
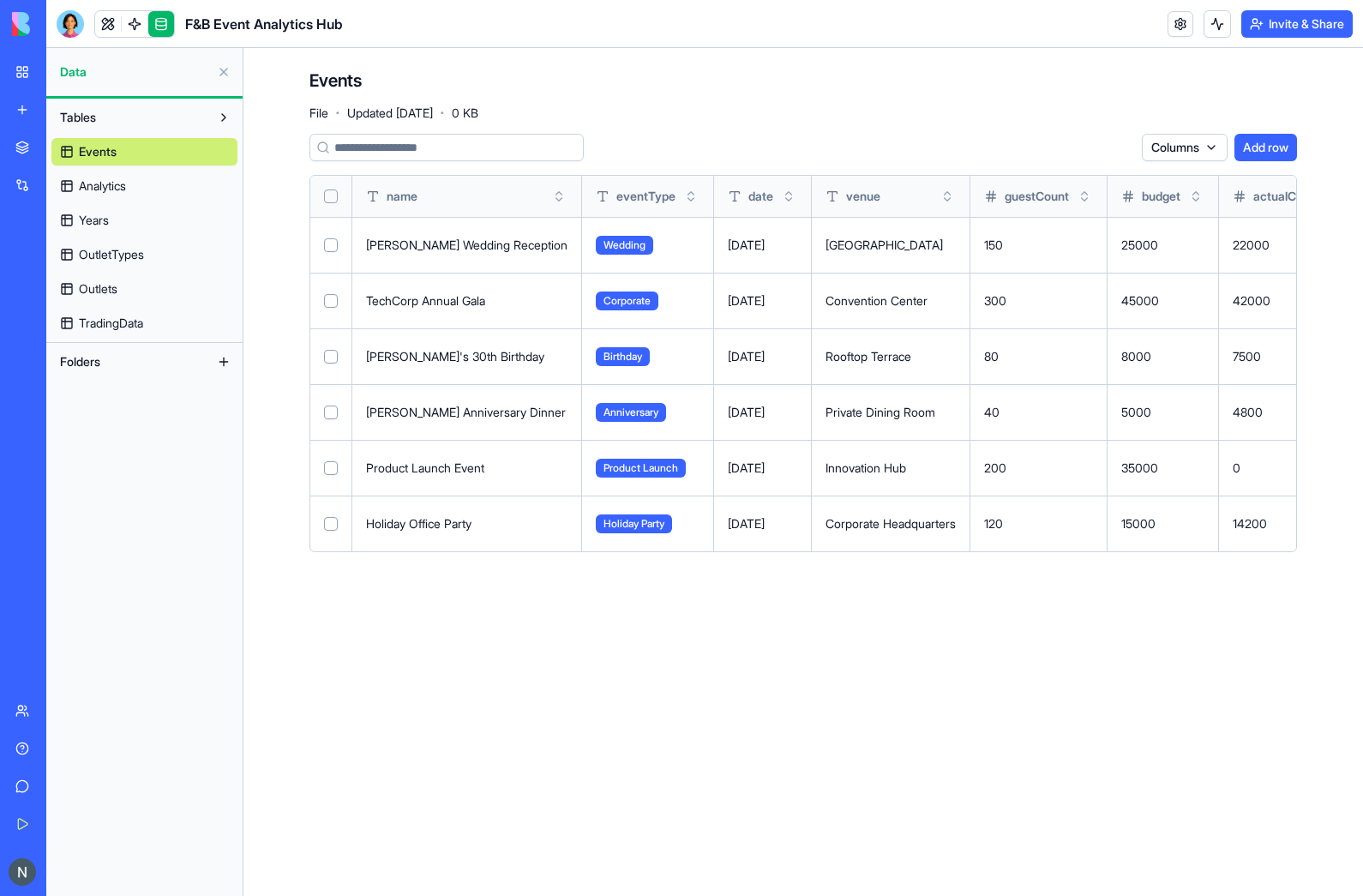
click at [125, 195] on link "Analytics" at bounding box center [144, 186] width 186 height 28
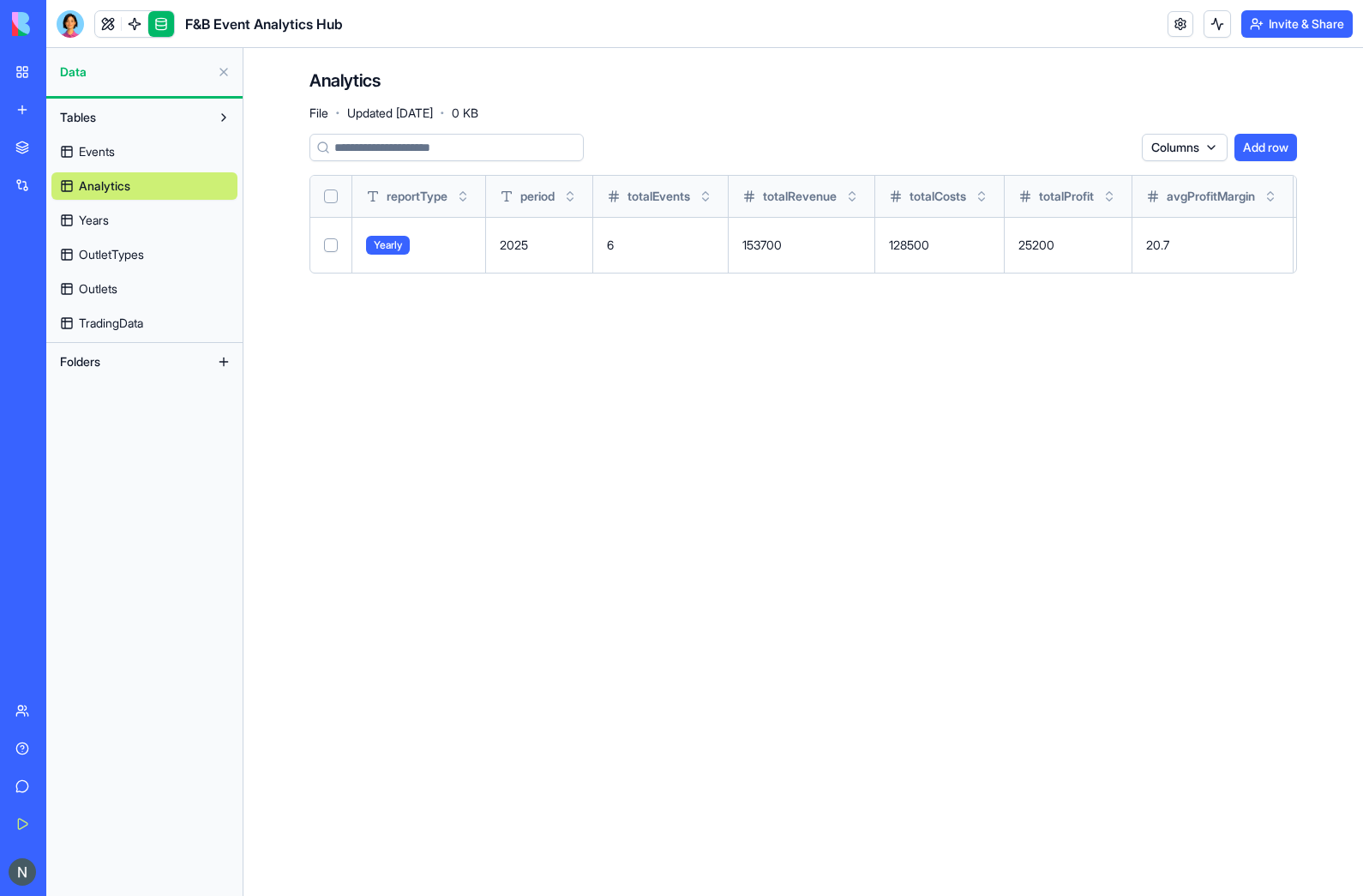
click at [632, 243] on td "6" at bounding box center [661, 245] width 136 height 56
click at [110, 23] on link at bounding box center [108, 24] width 26 height 26
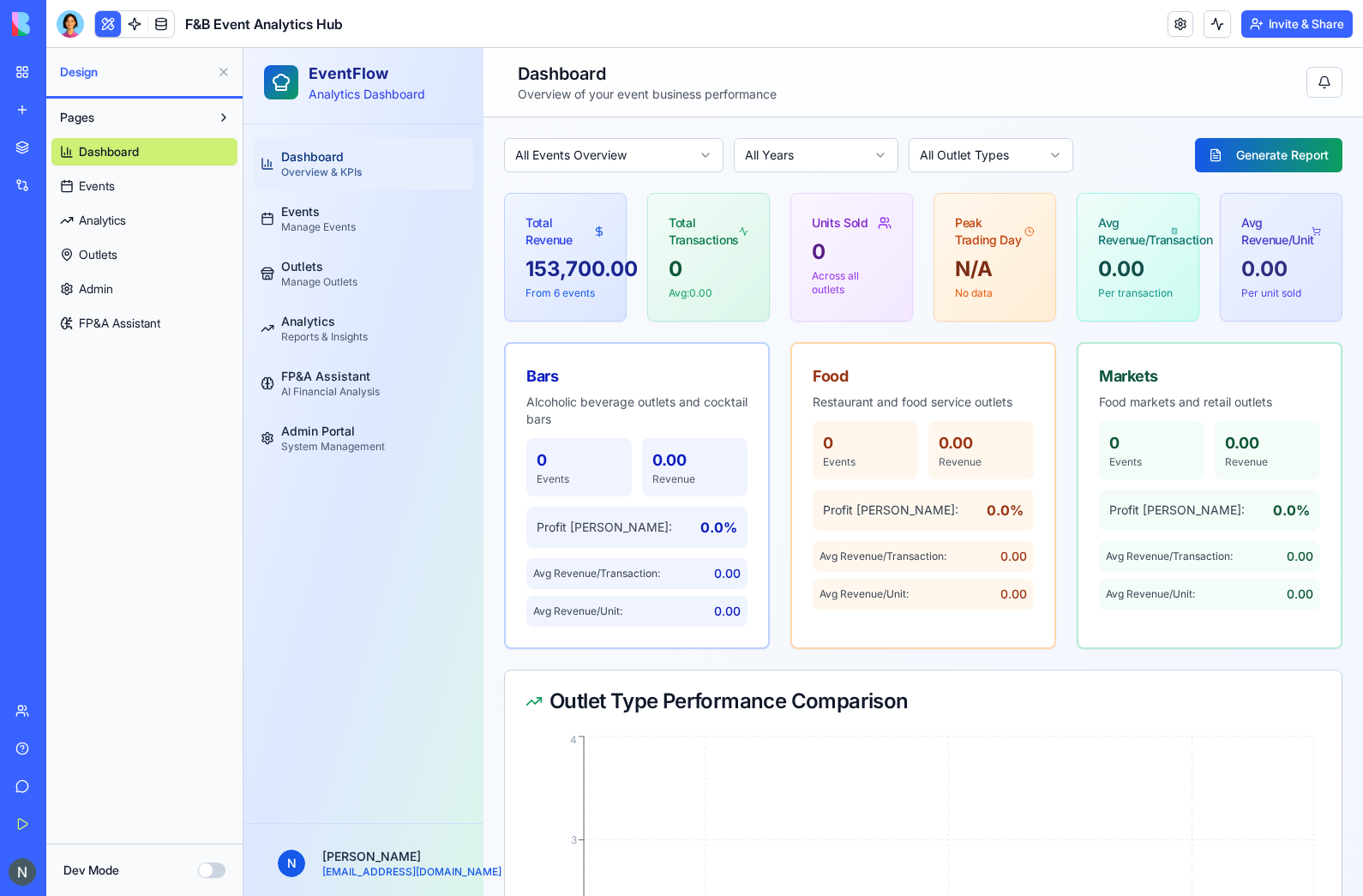
click at [208, 868] on button "Dev Mode" at bounding box center [211, 870] width 28 height 16
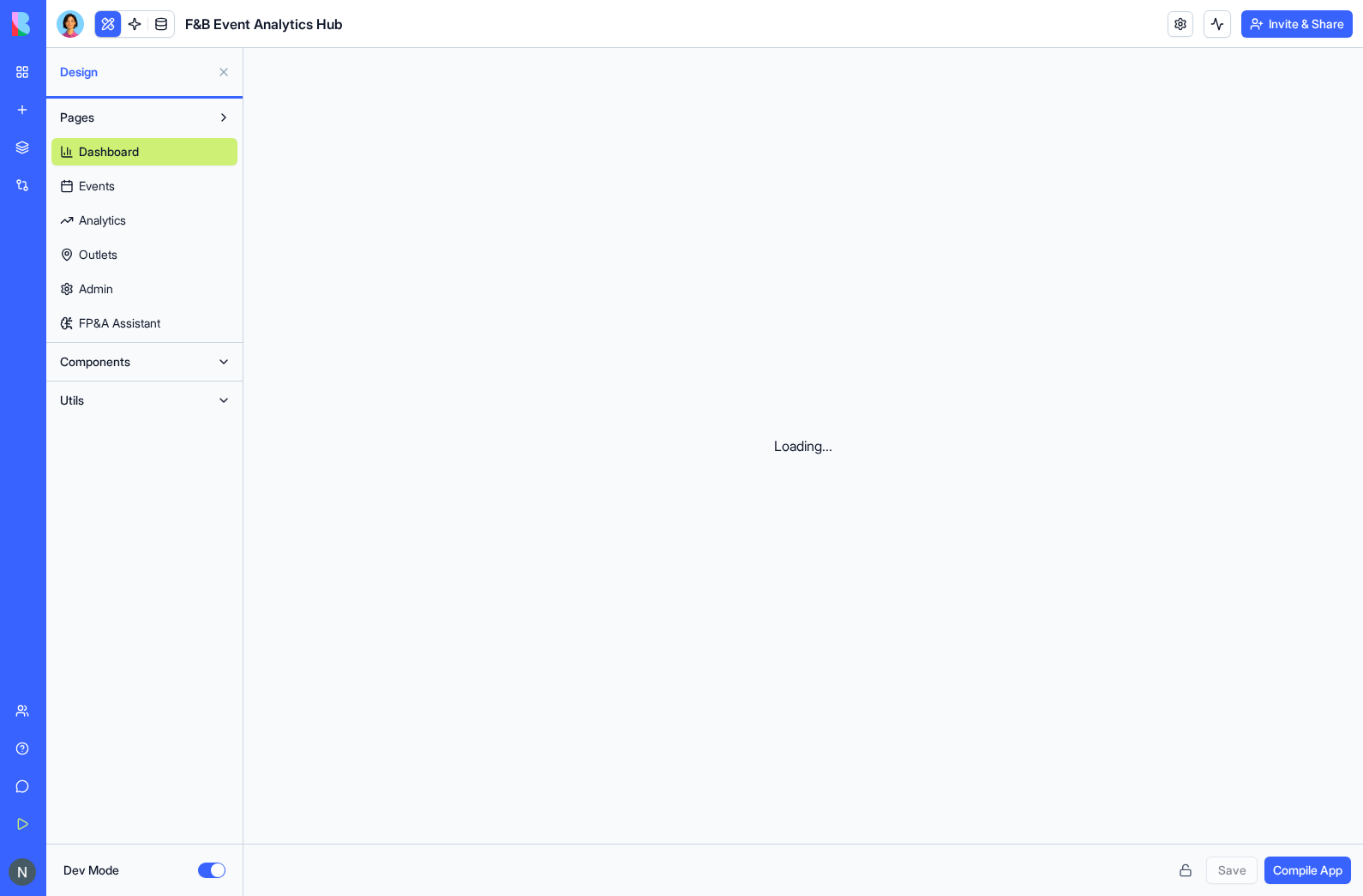
scroll to position [154, 0]
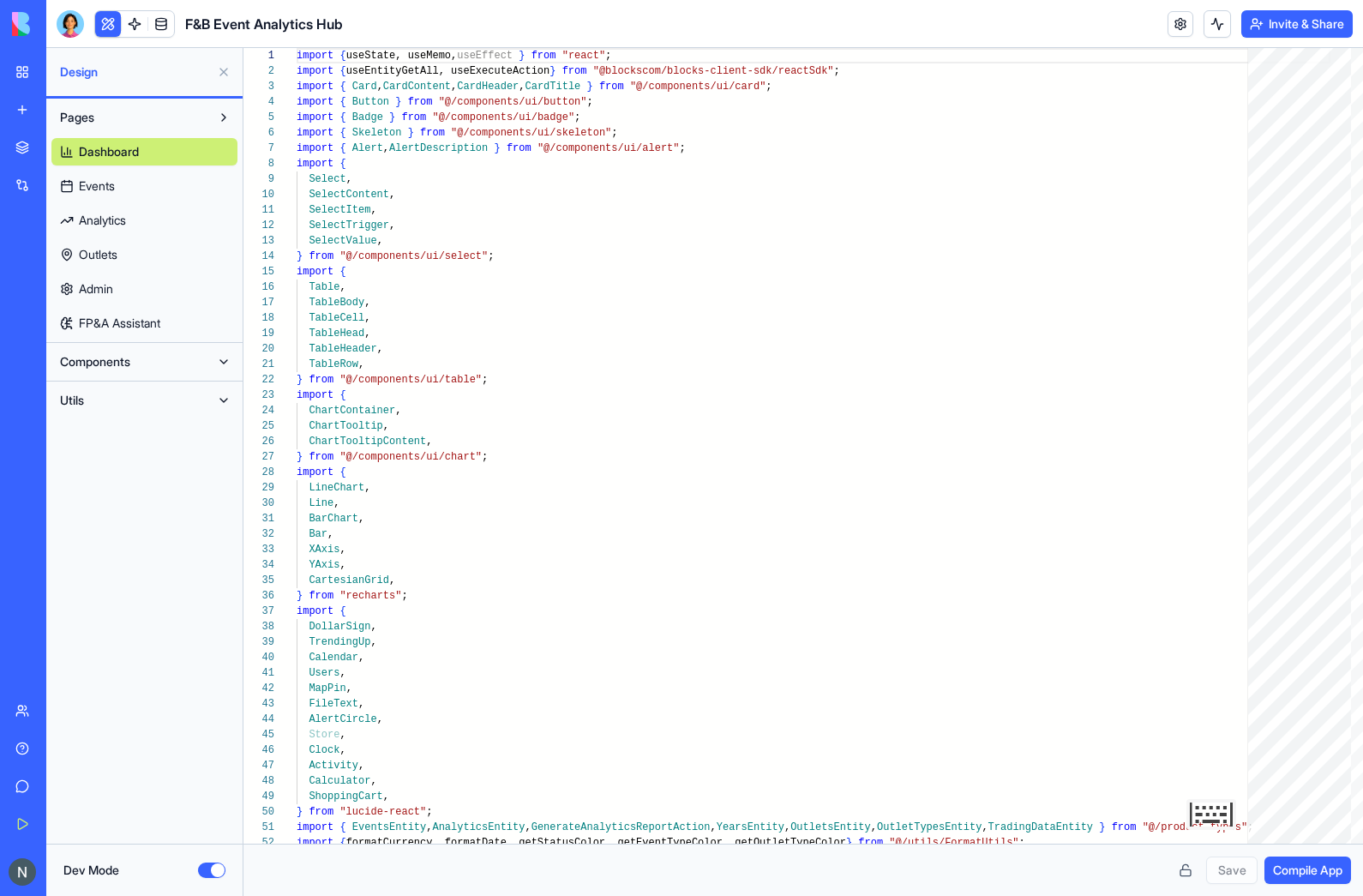
click at [208, 868] on button "Dev Mode" at bounding box center [211, 870] width 28 height 16
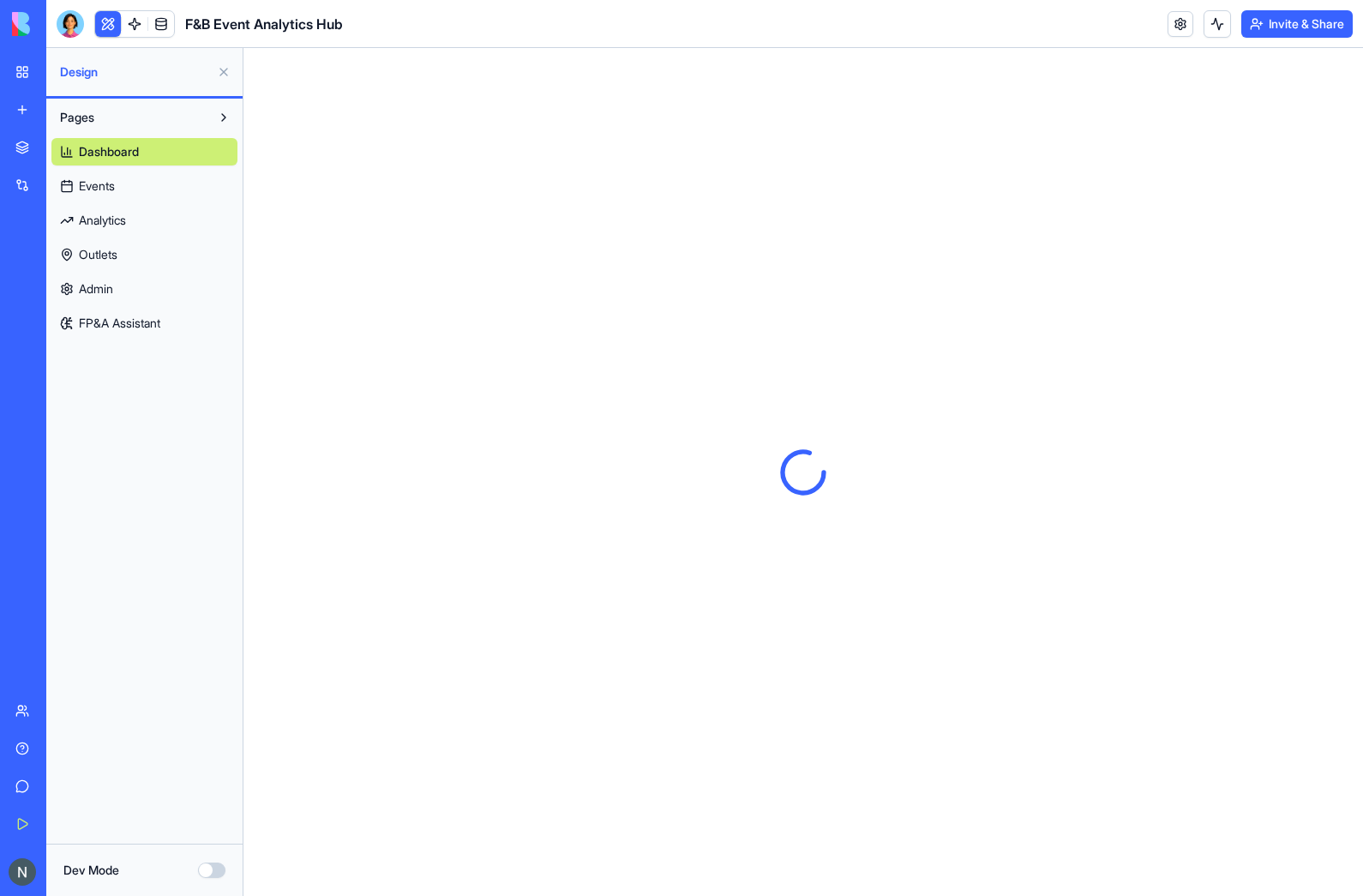
scroll to position [0, 0]
click at [109, 191] on span "Events" at bounding box center [96, 185] width 36 height 17
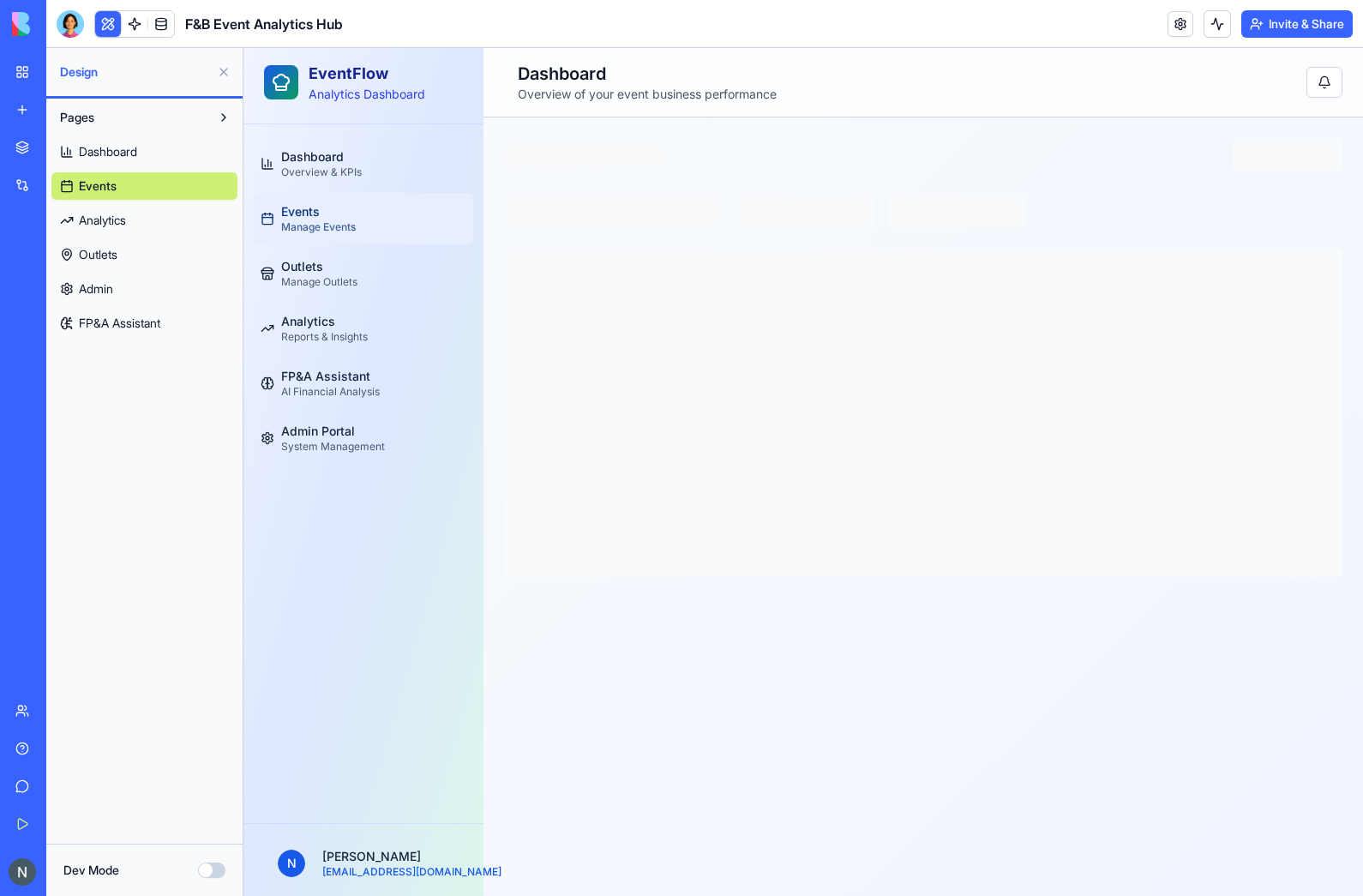
click at [103, 230] on link "Analytics" at bounding box center [144, 220] width 186 height 28
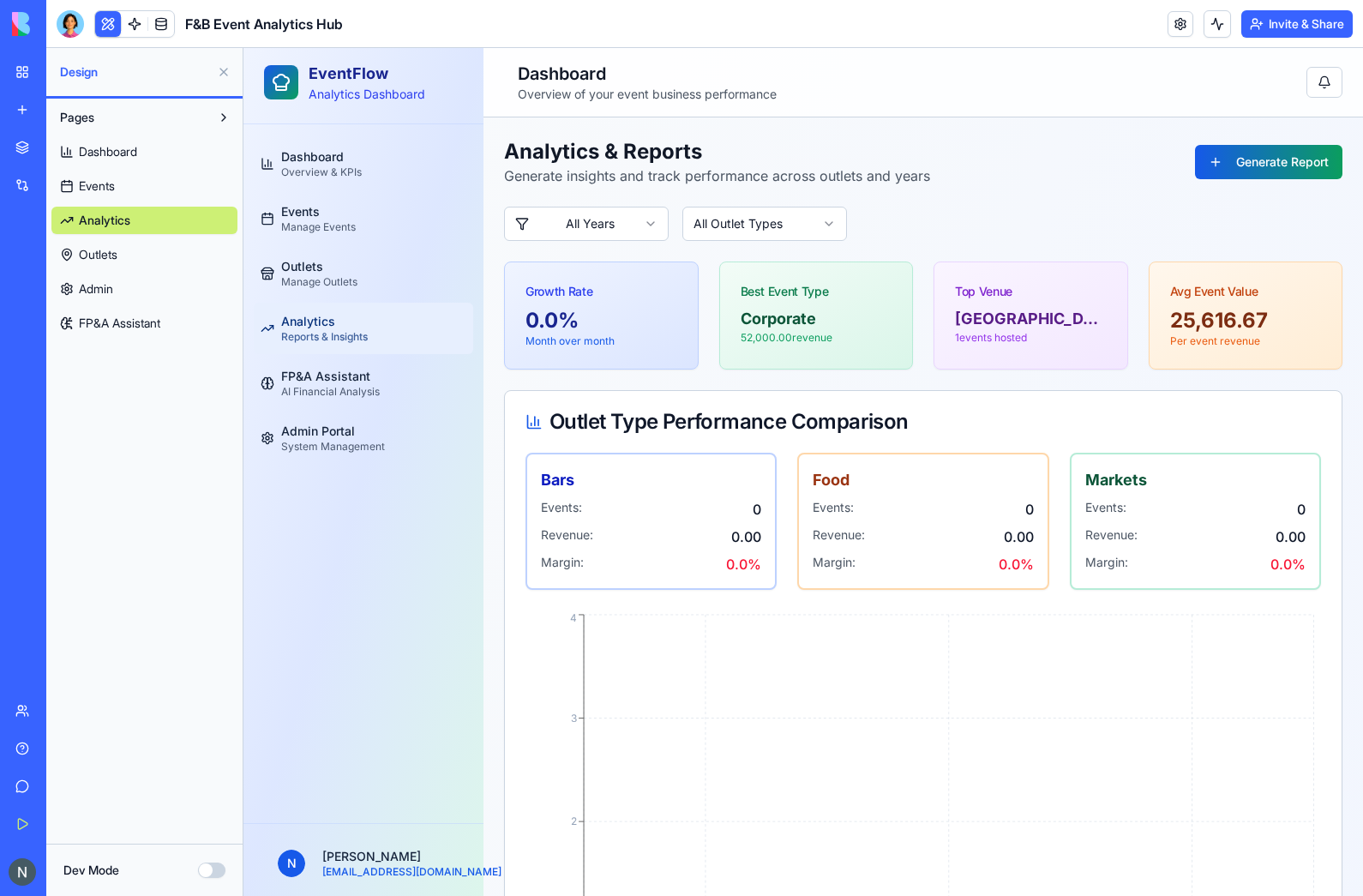
click at [106, 255] on span "Outlets" at bounding box center [97, 254] width 38 height 17
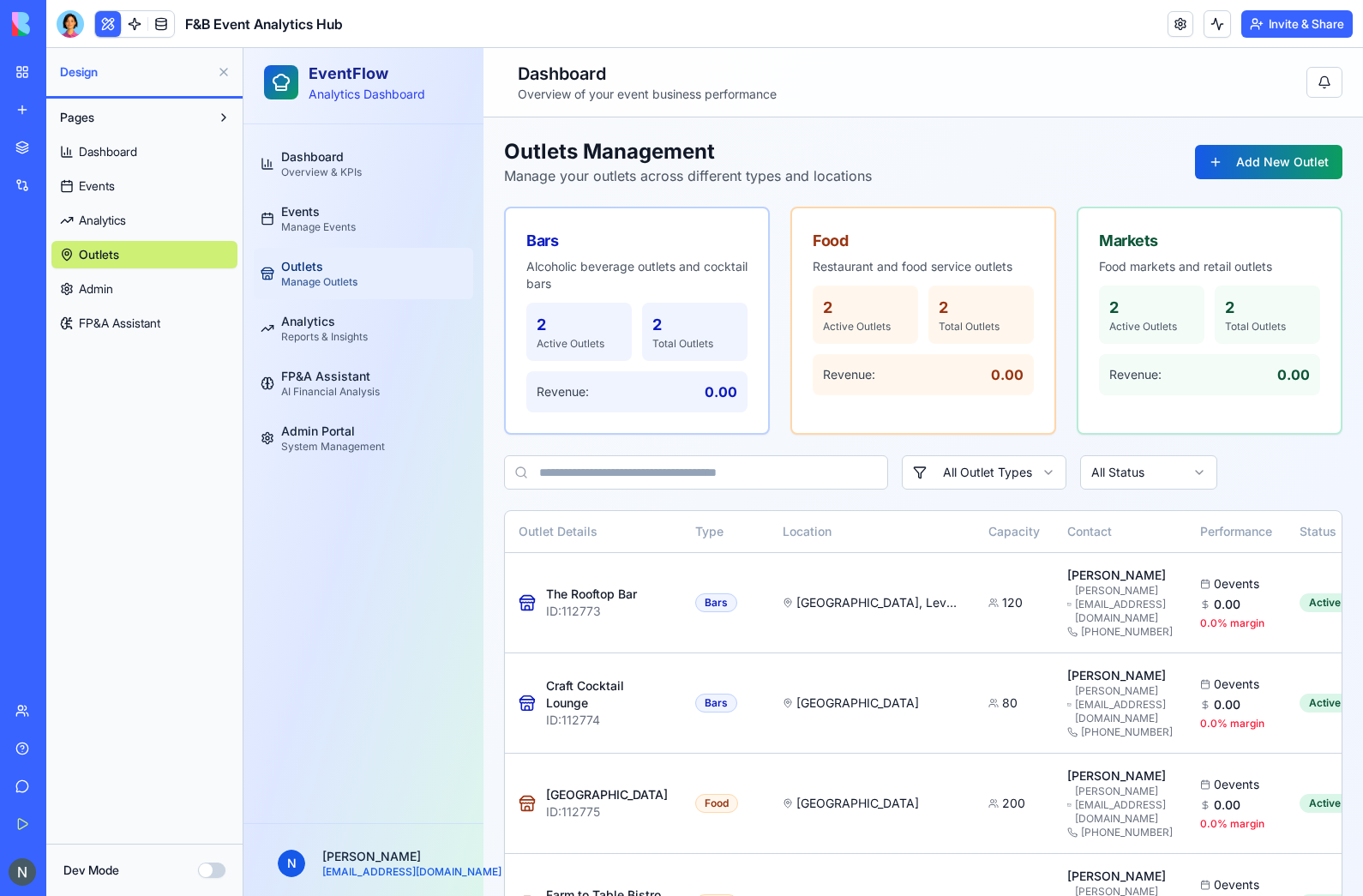
click at [103, 288] on span "Admin" at bounding box center [95, 288] width 34 height 17
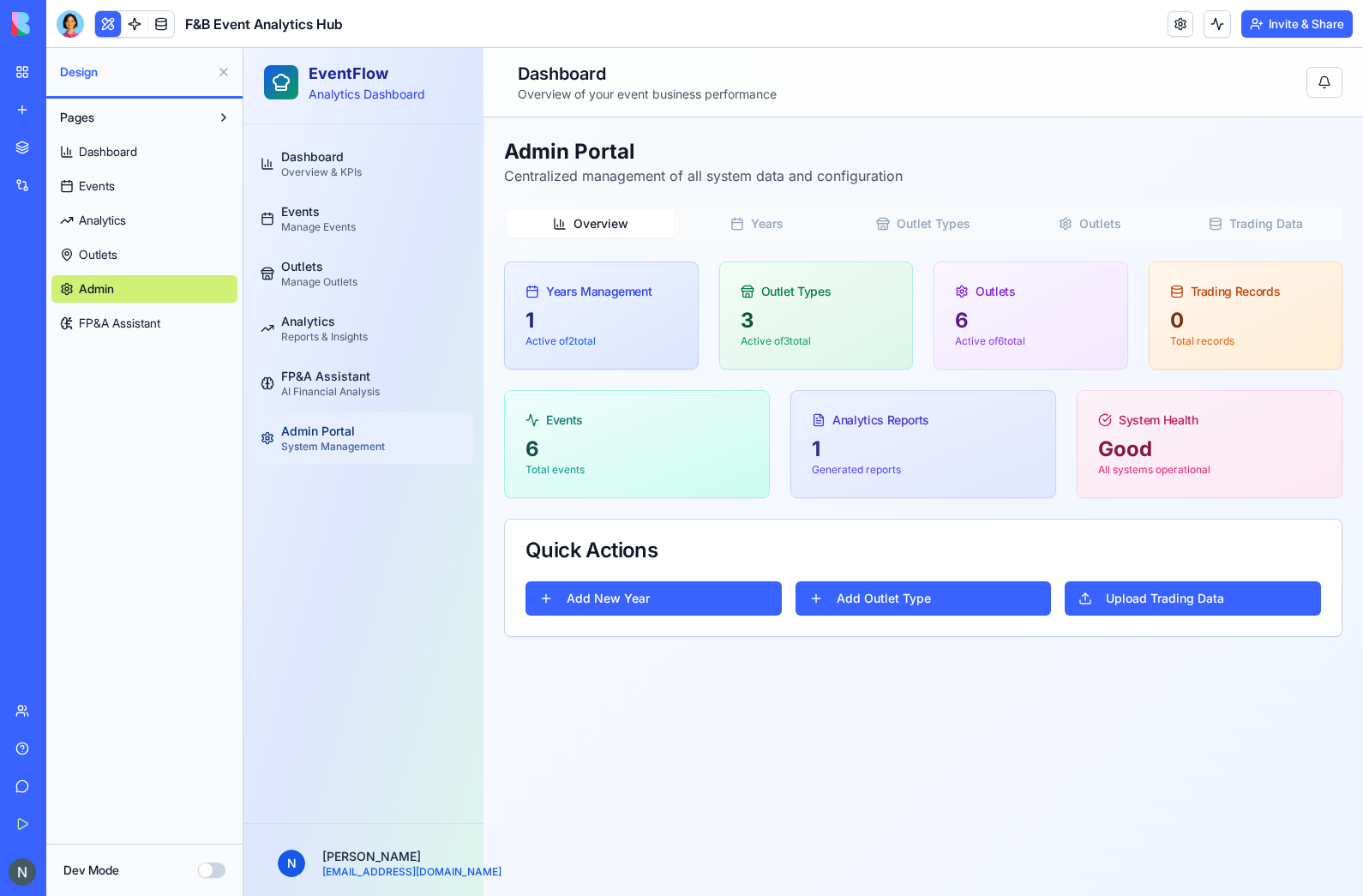
click at [103, 329] on span "FP&A Assistant" at bounding box center [119, 323] width 82 height 17
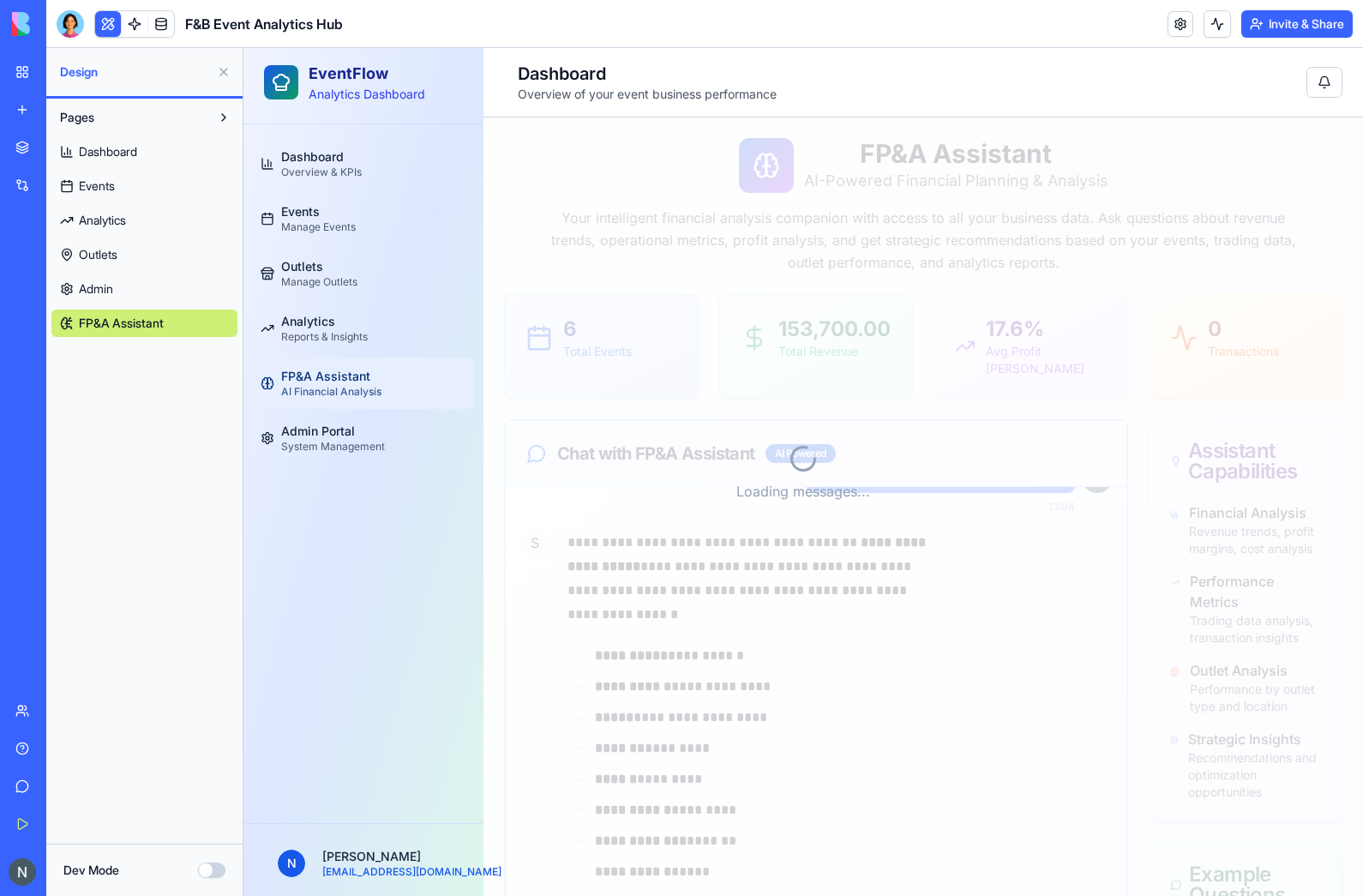
scroll to position [1997, 0]
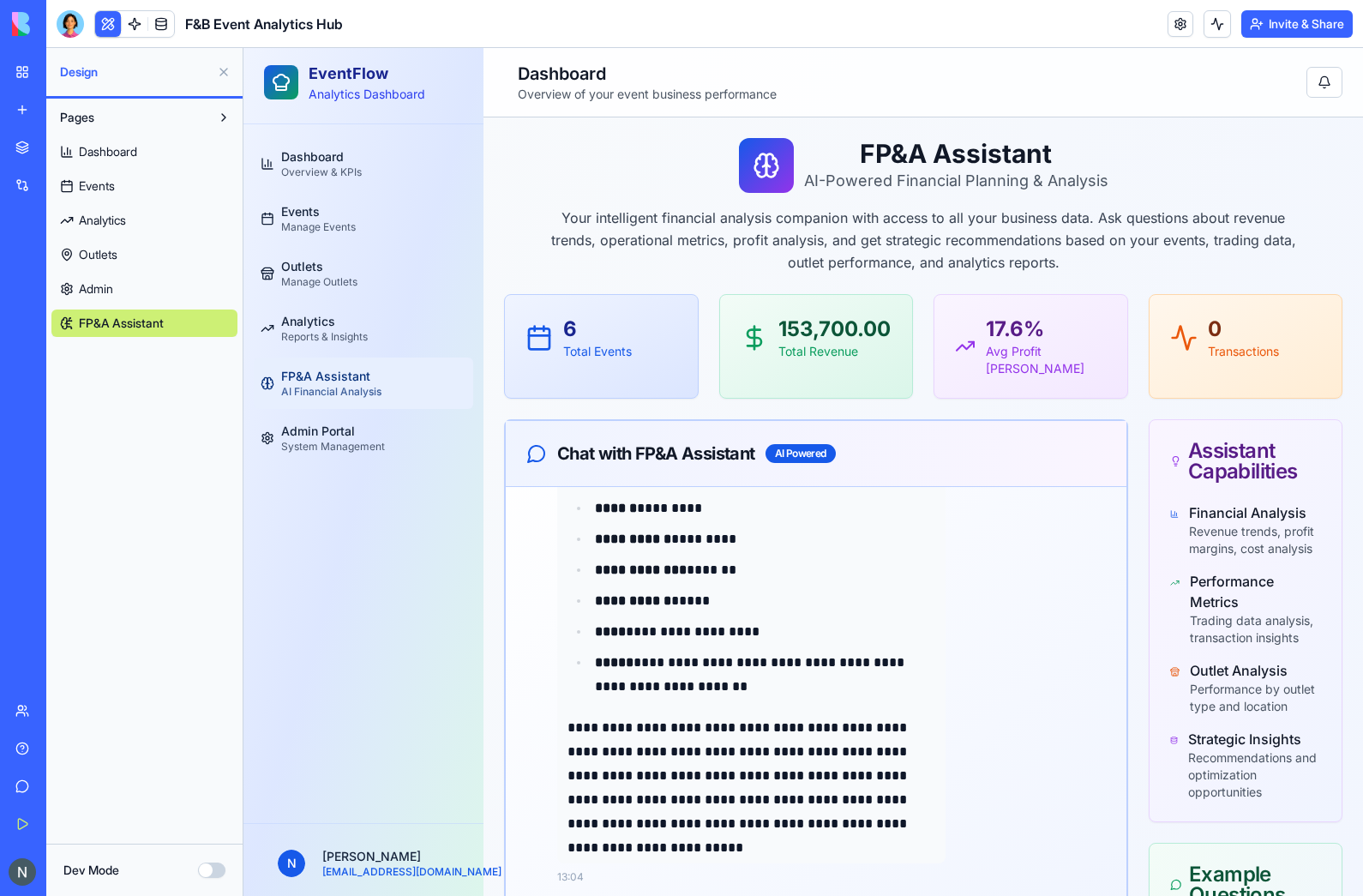
click at [116, 292] on link "Admin" at bounding box center [144, 289] width 186 height 28
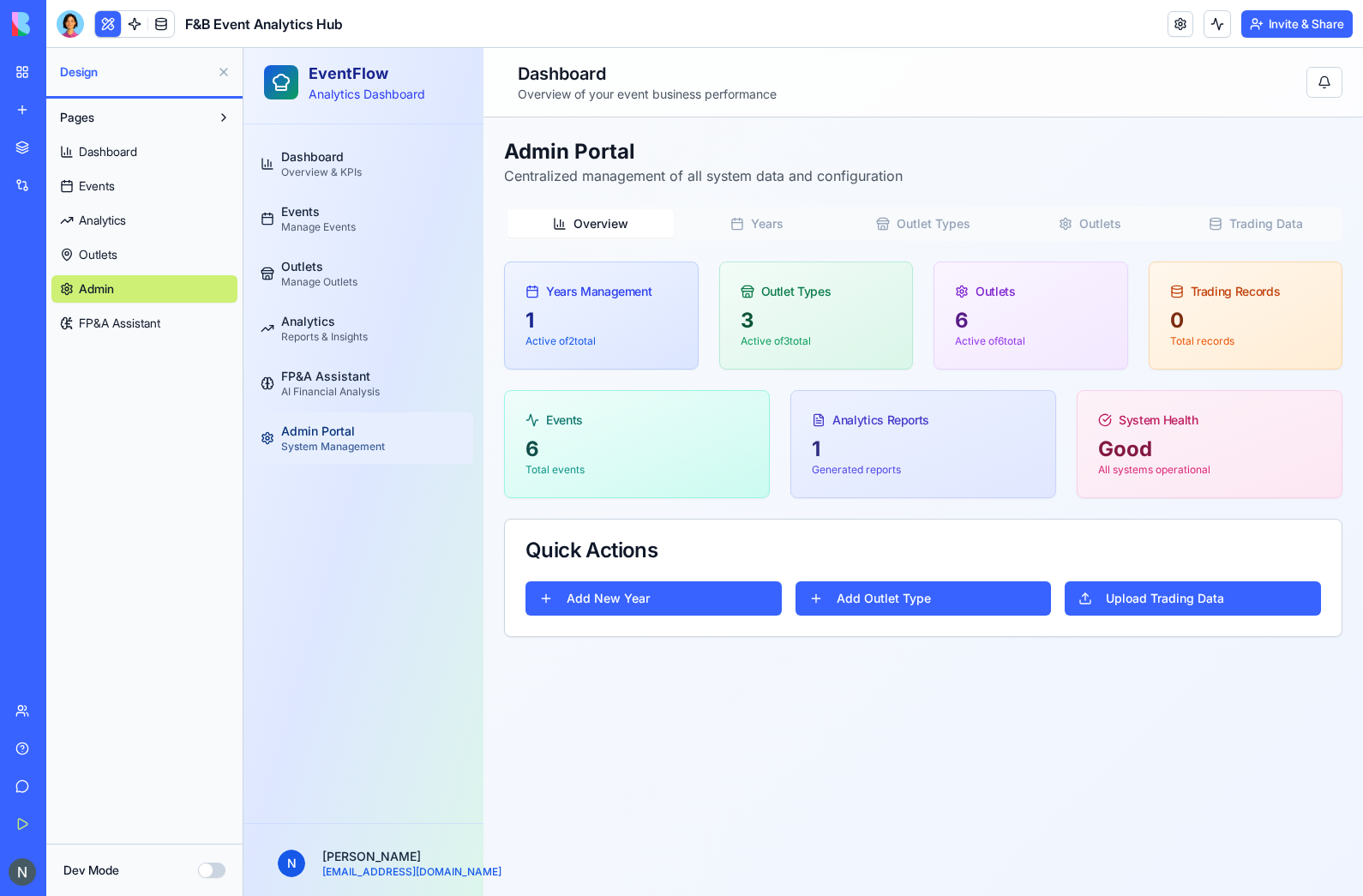
click at [155, 25] on link at bounding box center [161, 24] width 26 height 26
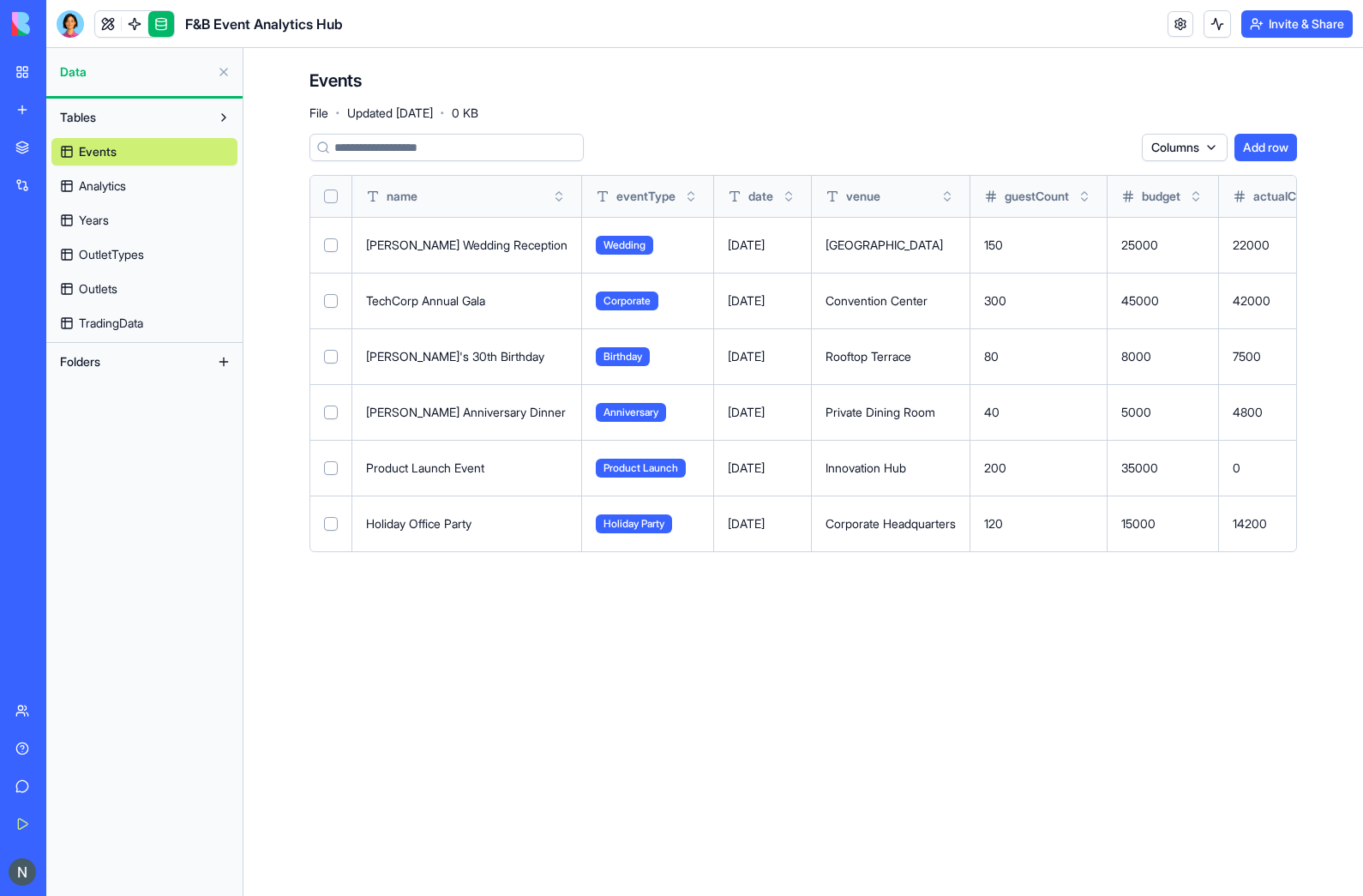
click at [94, 284] on span "Outlets" at bounding box center [97, 288] width 38 height 17
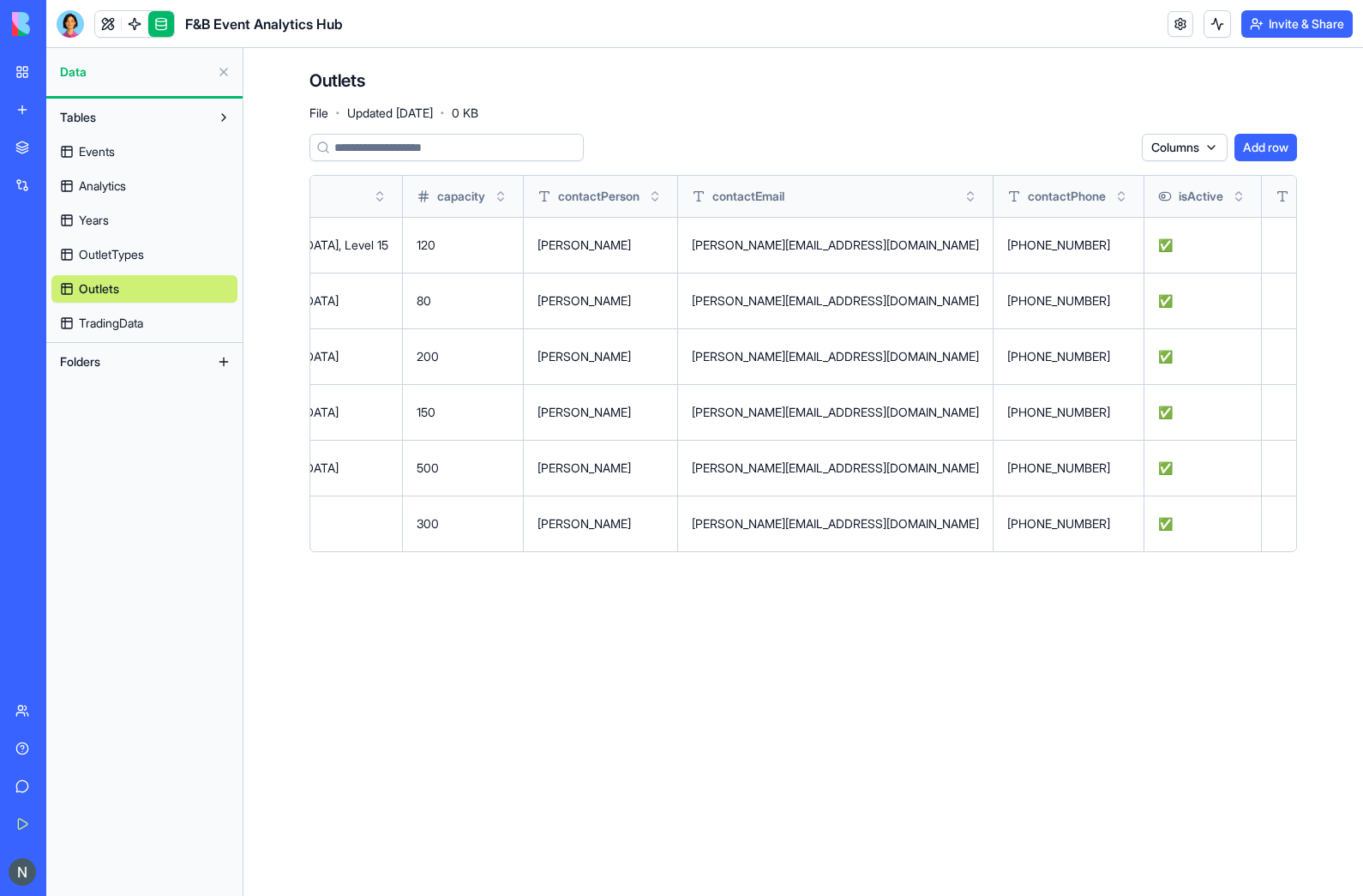
scroll to position [0, 432]
click at [97, 322] on span "TradingData" at bounding box center [110, 323] width 64 height 17
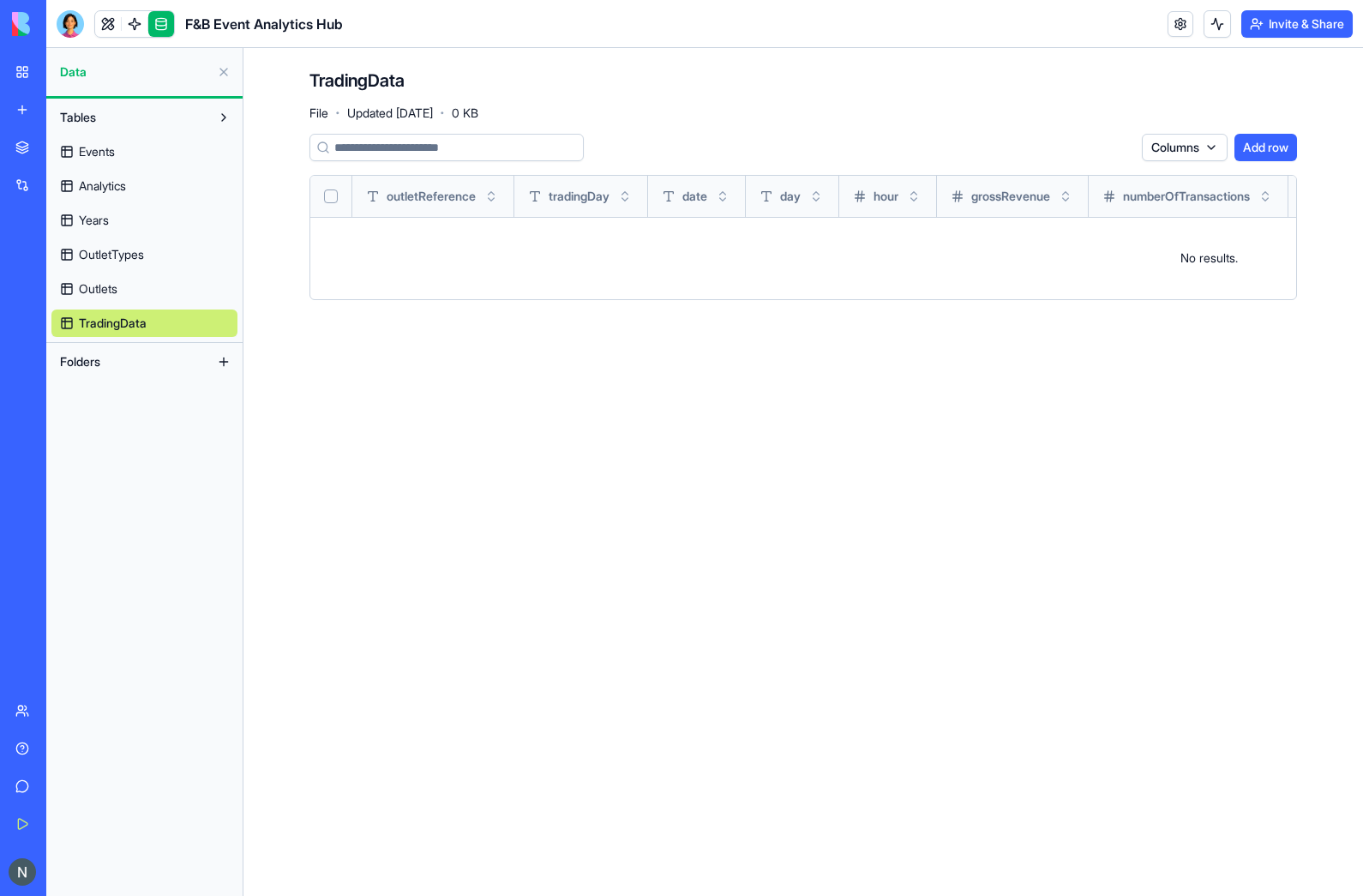
click at [93, 285] on span "Outlets" at bounding box center [97, 288] width 38 height 17
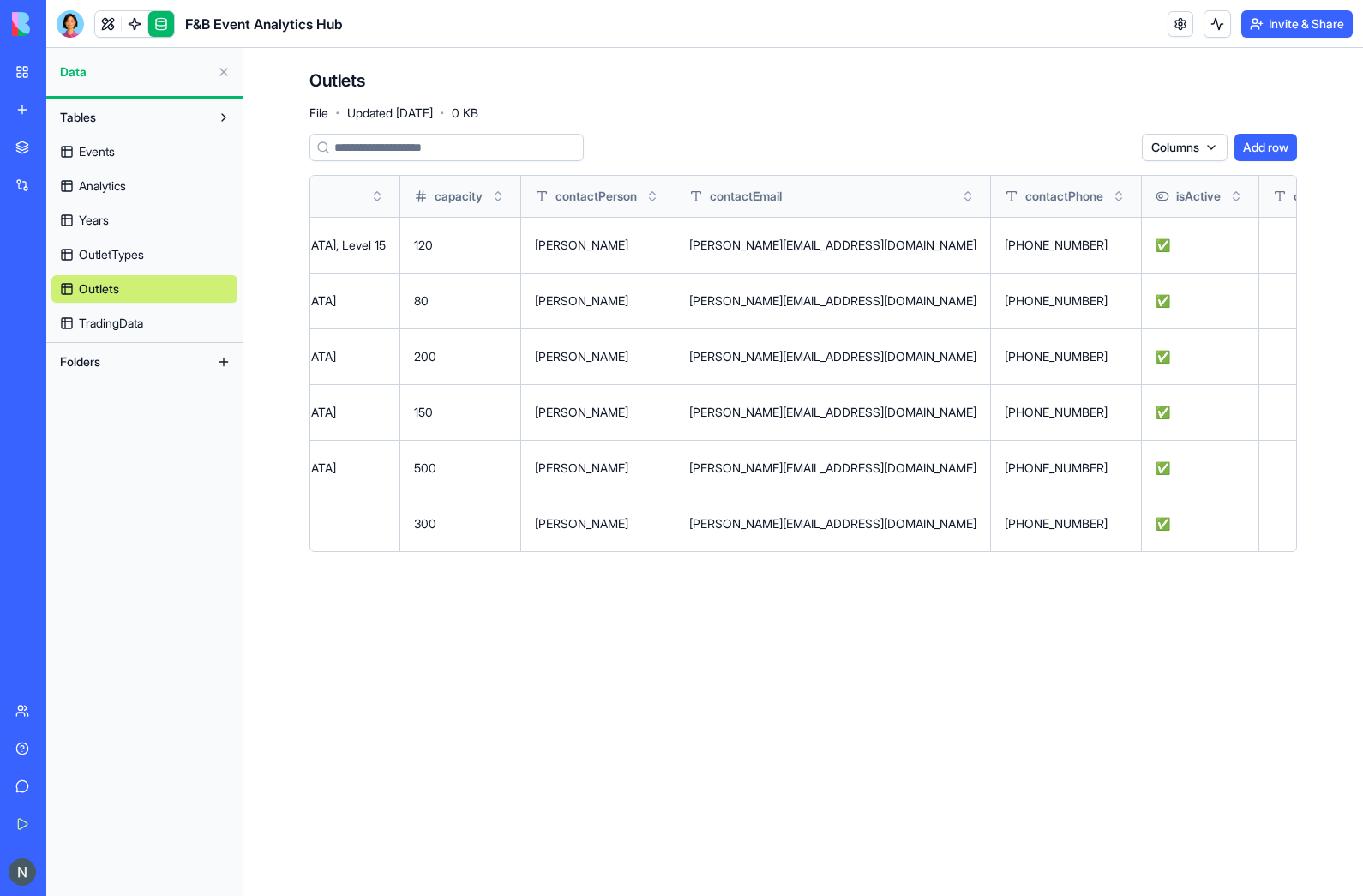
scroll to position [0, 432]
click at [57, 230] on link "Years" at bounding box center [144, 220] width 186 height 28
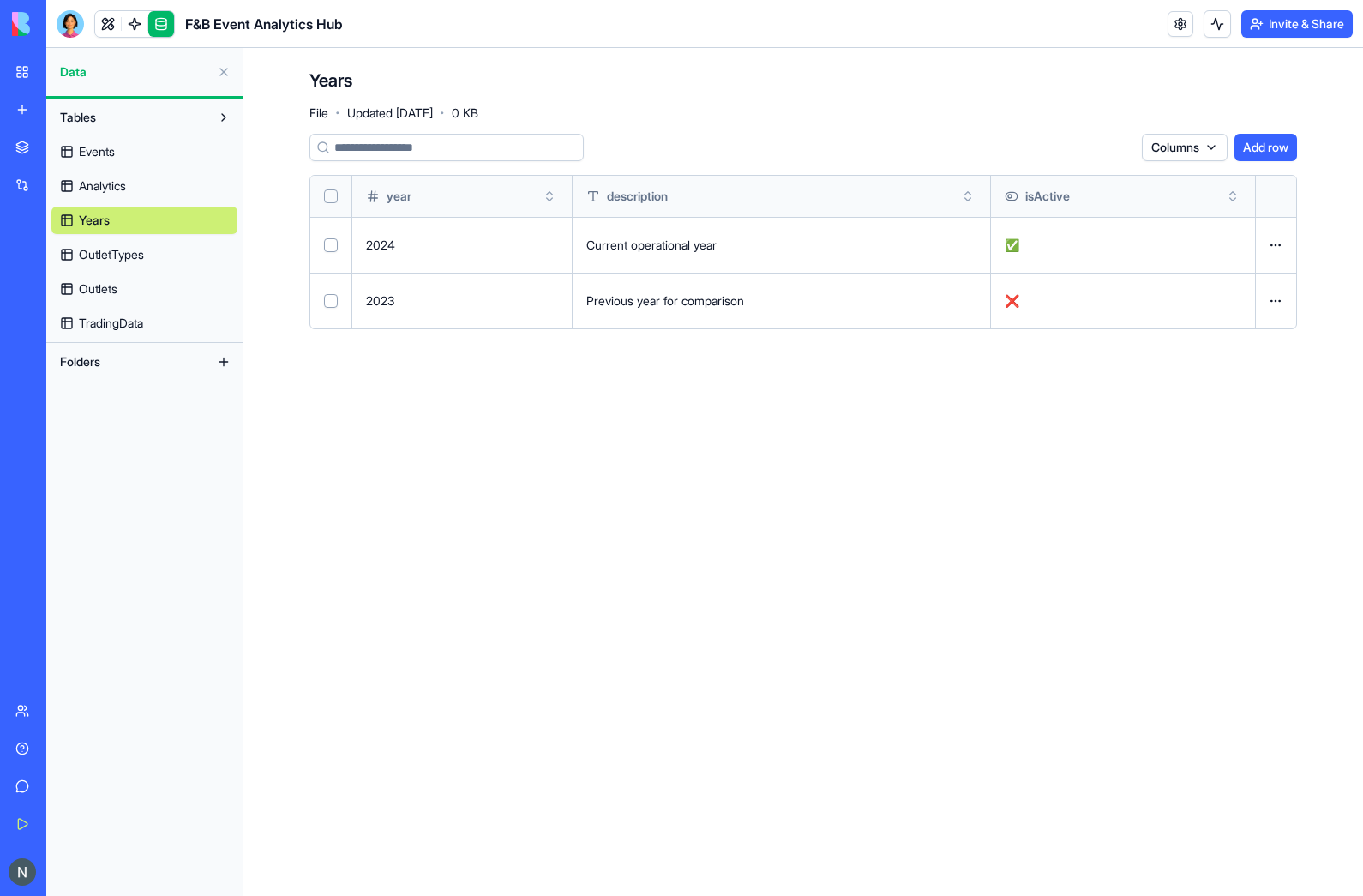
click at [78, 129] on button "Tables" at bounding box center [130, 117] width 158 height 28
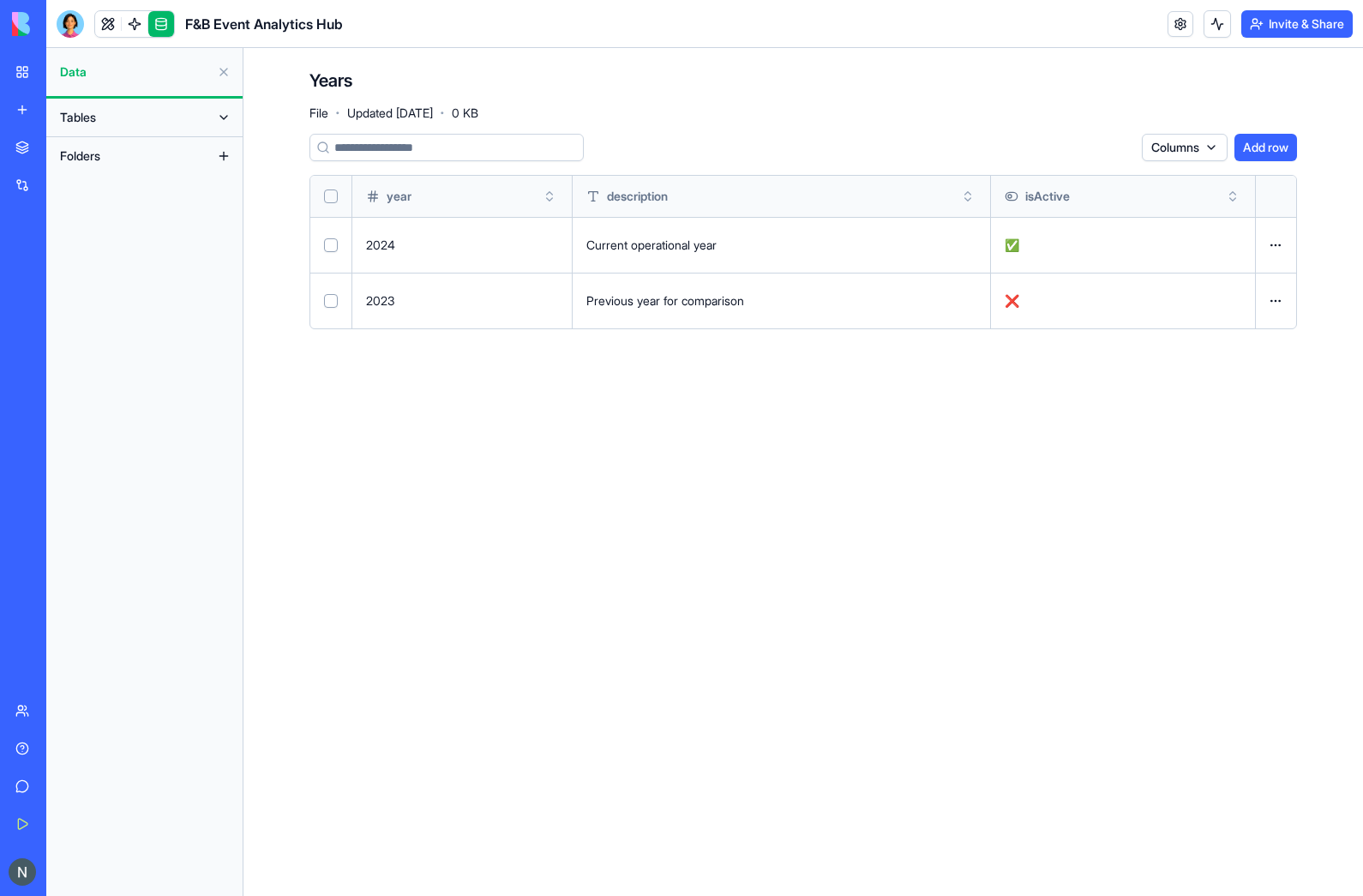
click at [104, 126] on button "Tables" at bounding box center [130, 117] width 158 height 28
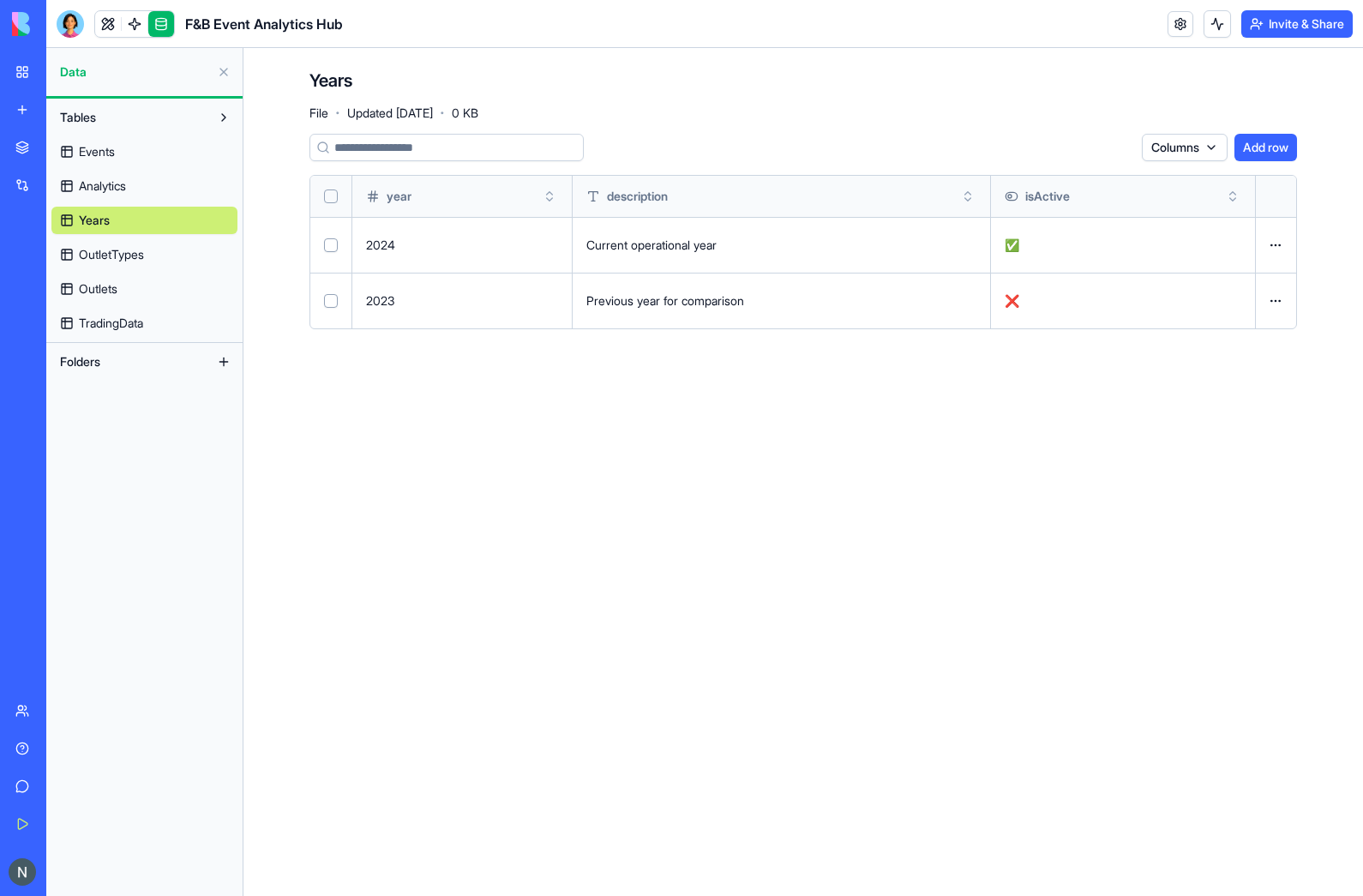
click at [84, 164] on link "Events" at bounding box center [144, 151] width 186 height 28
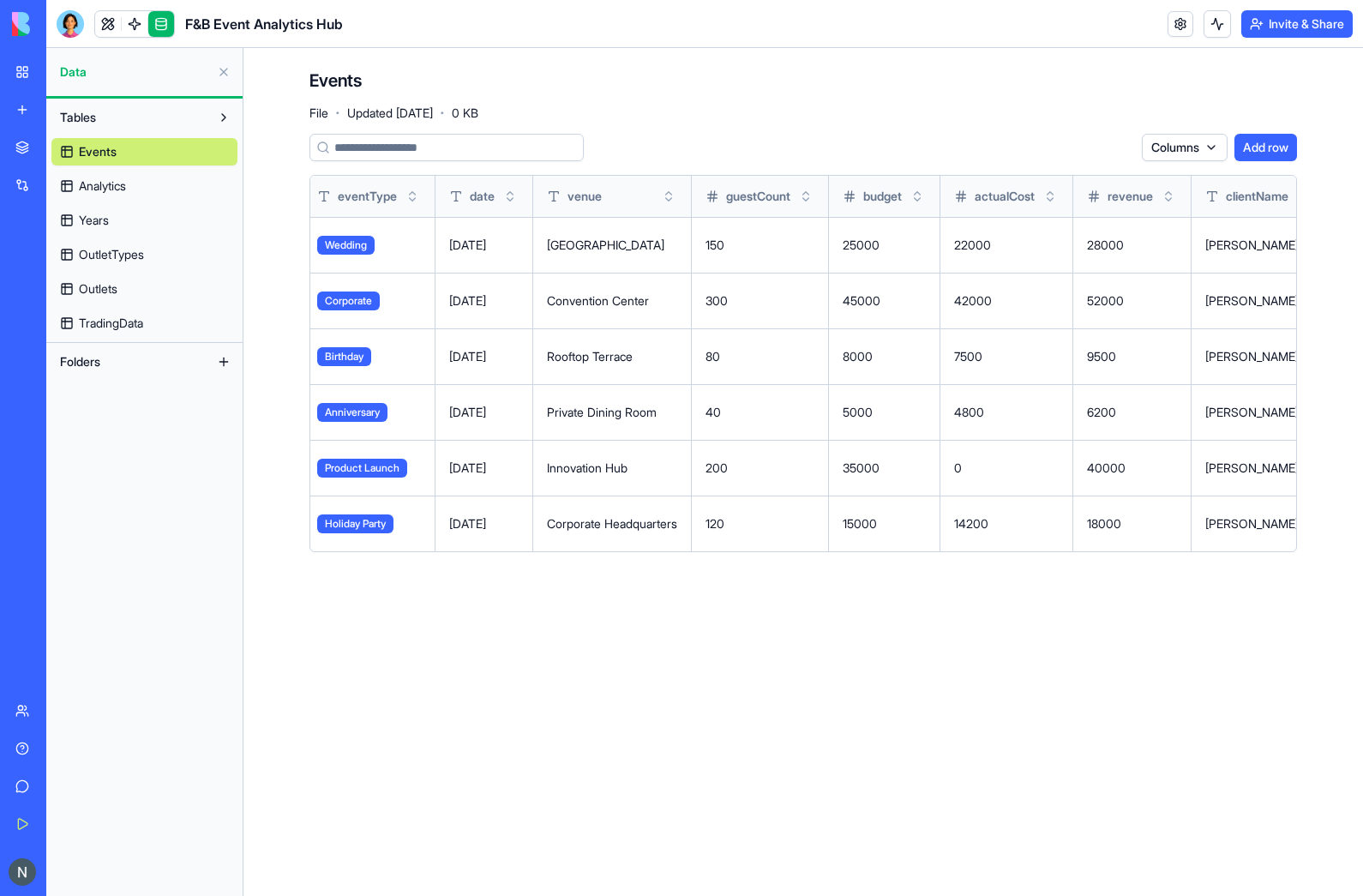
scroll to position [0, 282]
click at [837, 244] on td "25000" at bounding box center [880, 245] width 111 height 56
click at [959, 235] on td "22000" at bounding box center [1003, 245] width 133 height 56
